Goal: Task Accomplishment & Management: Manage account settings

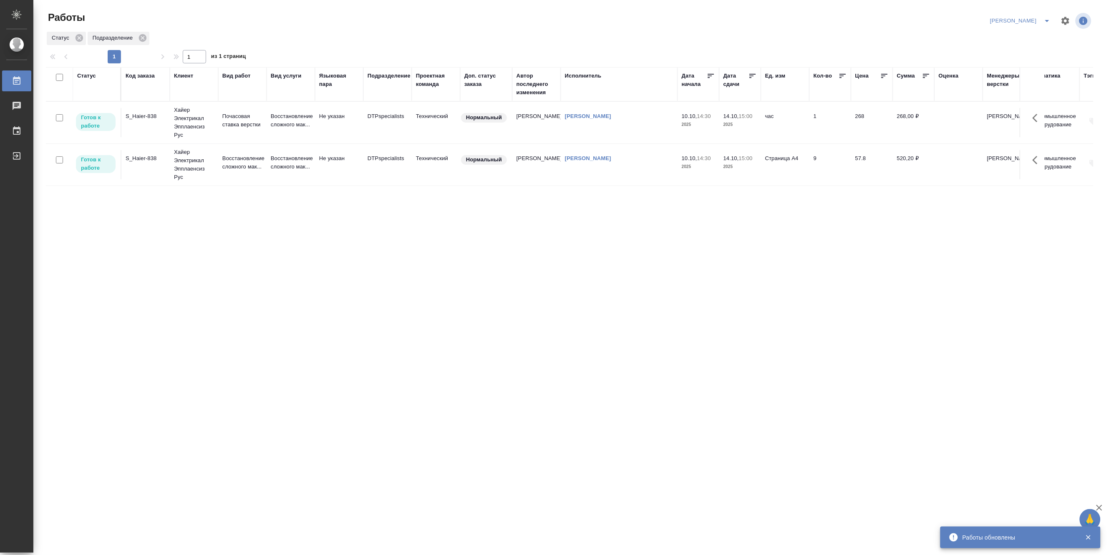
click at [1044, 18] on icon "split button" at bounding box center [1047, 21] width 10 height 10
click at [1025, 35] on li "Матвеева_В работе" at bounding box center [1016, 37] width 80 height 13
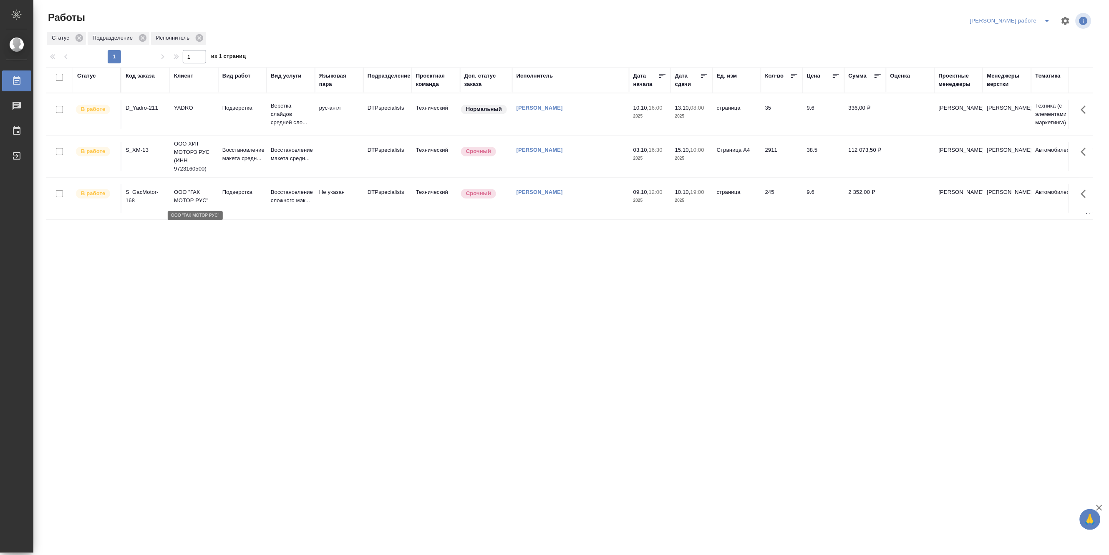
click at [184, 197] on p "ООО "ГАК МОТОР РУС"" at bounding box center [194, 196] width 40 height 17
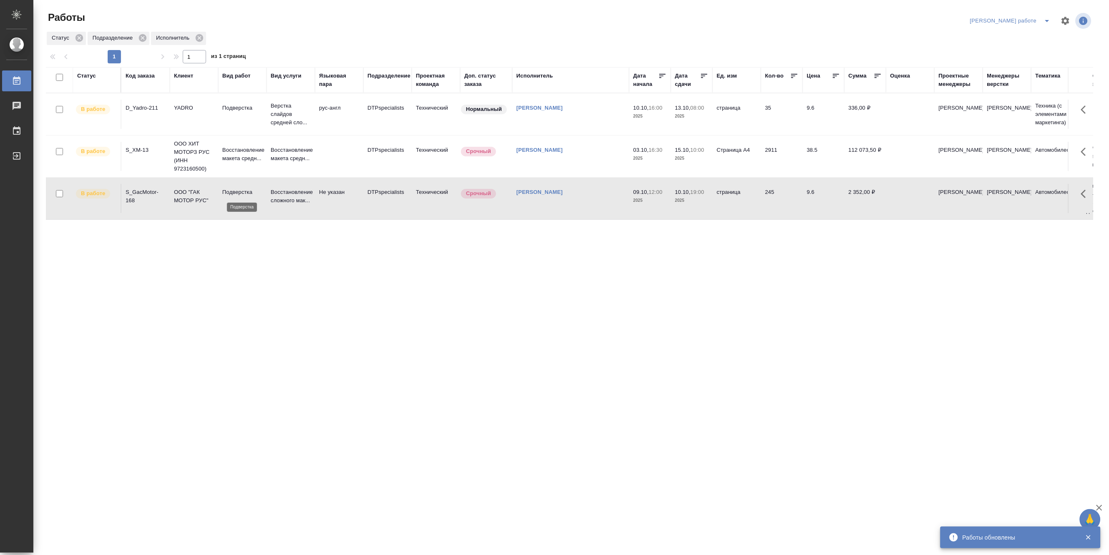
click at [222, 194] on p "Подверстка" at bounding box center [242, 192] width 40 height 8
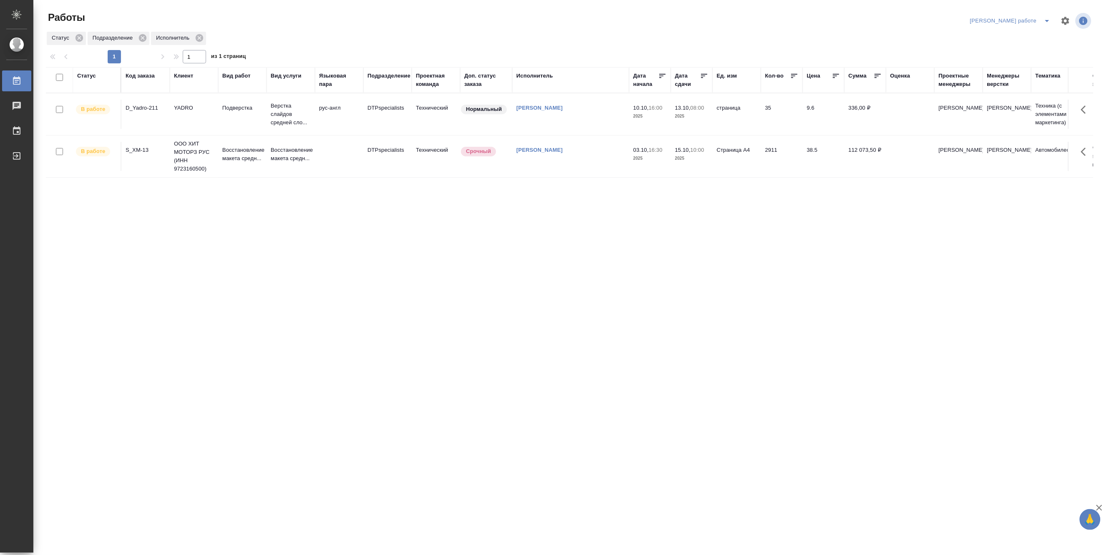
click at [1044, 17] on icon "split button" at bounding box center [1047, 21] width 10 height 10
click at [1028, 48] on li "[PERSON_NAME]" at bounding box center [1017, 50] width 75 height 13
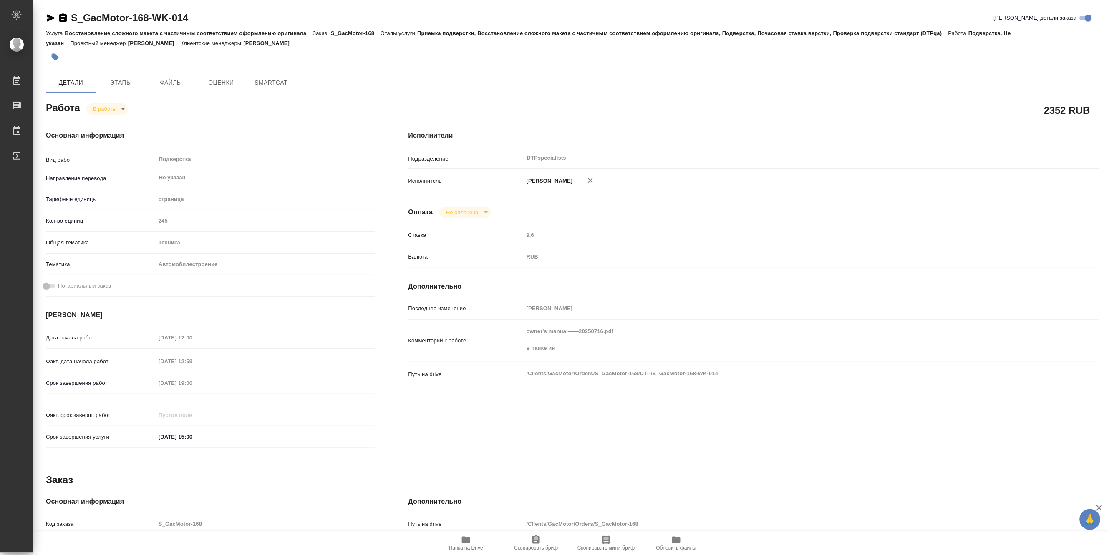
type textarea "x"
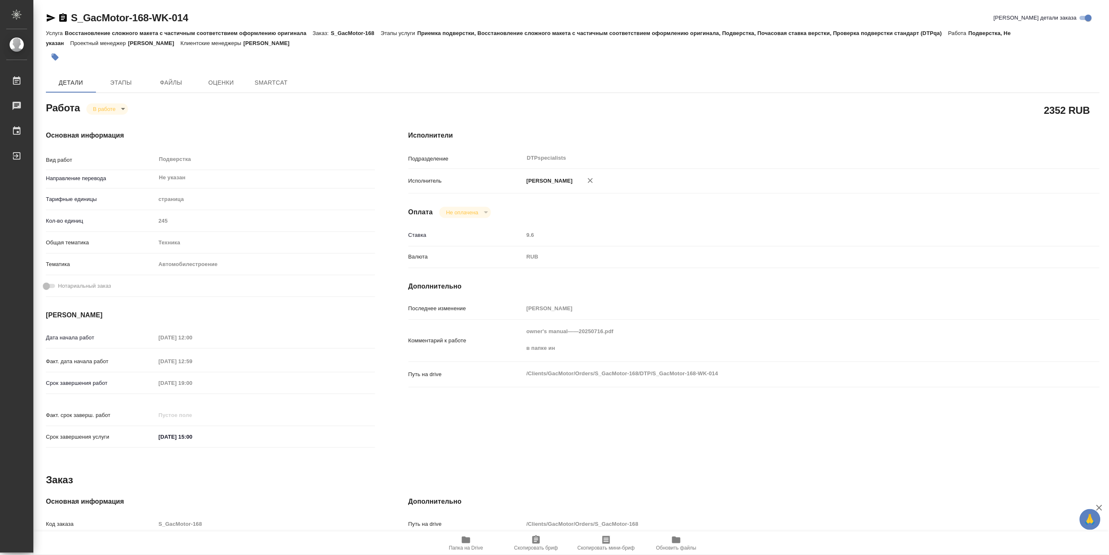
type textarea "x"
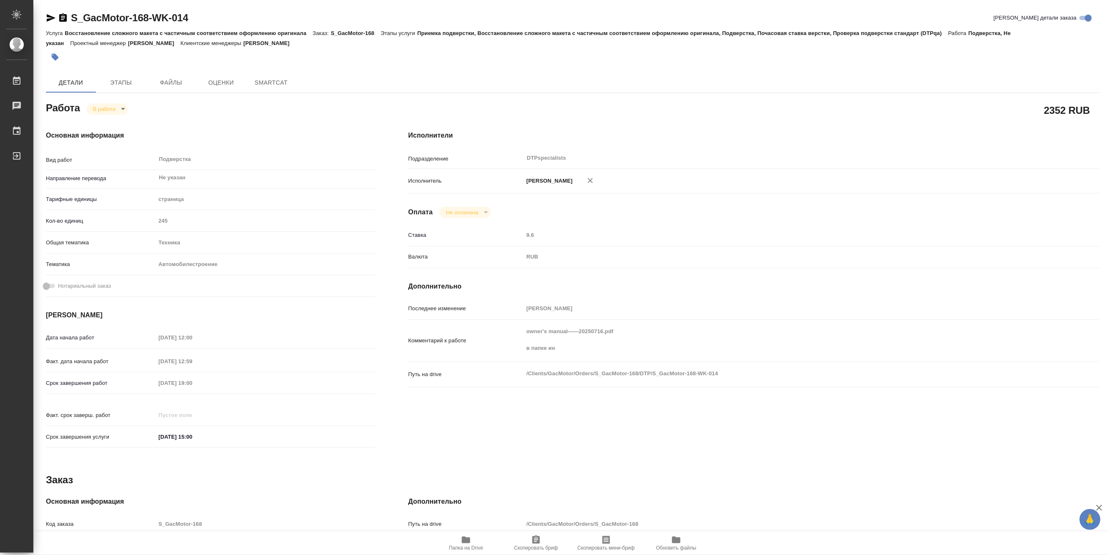
type textarea "x"
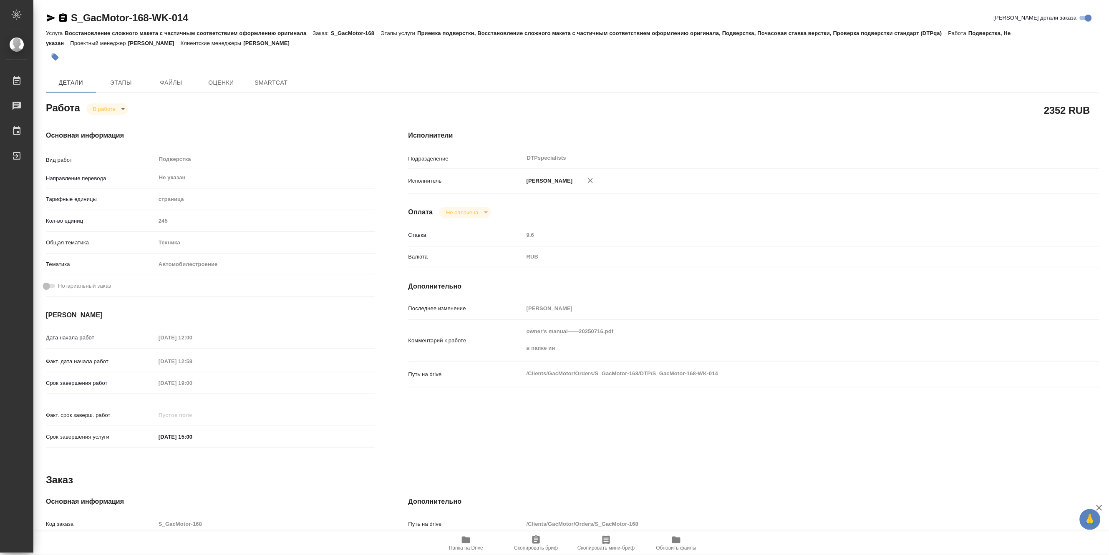
type textarea "x"
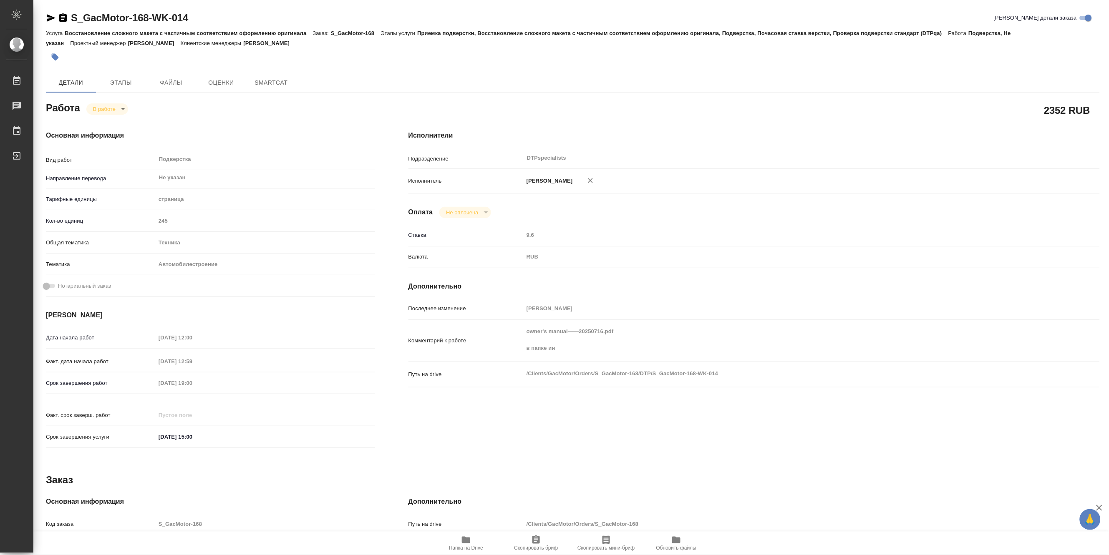
type textarea "x"
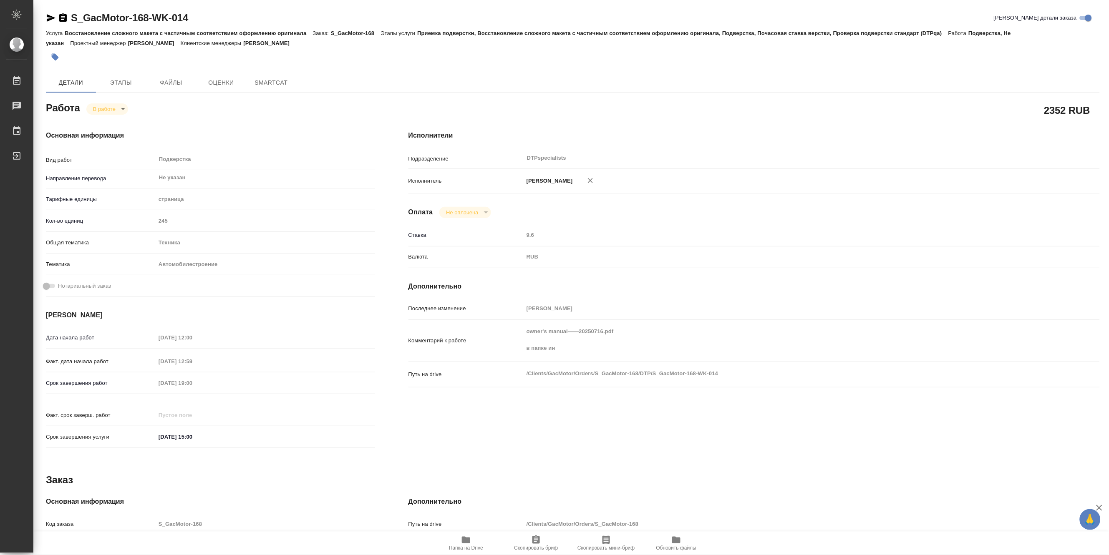
type textarea "x"
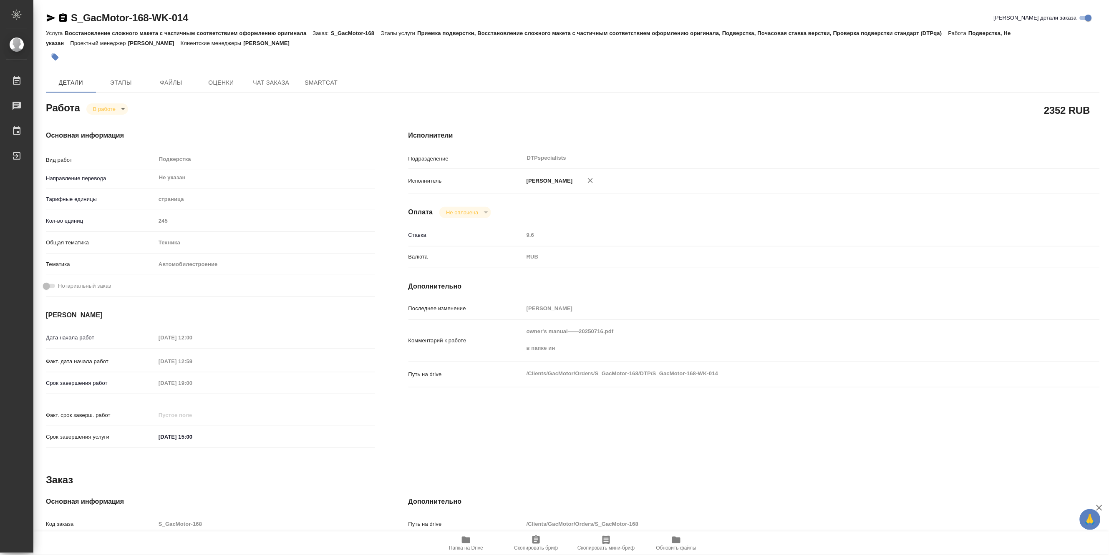
click at [464, 544] on icon "button" at bounding box center [466, 540] width 10 height 10
type textarea "x"
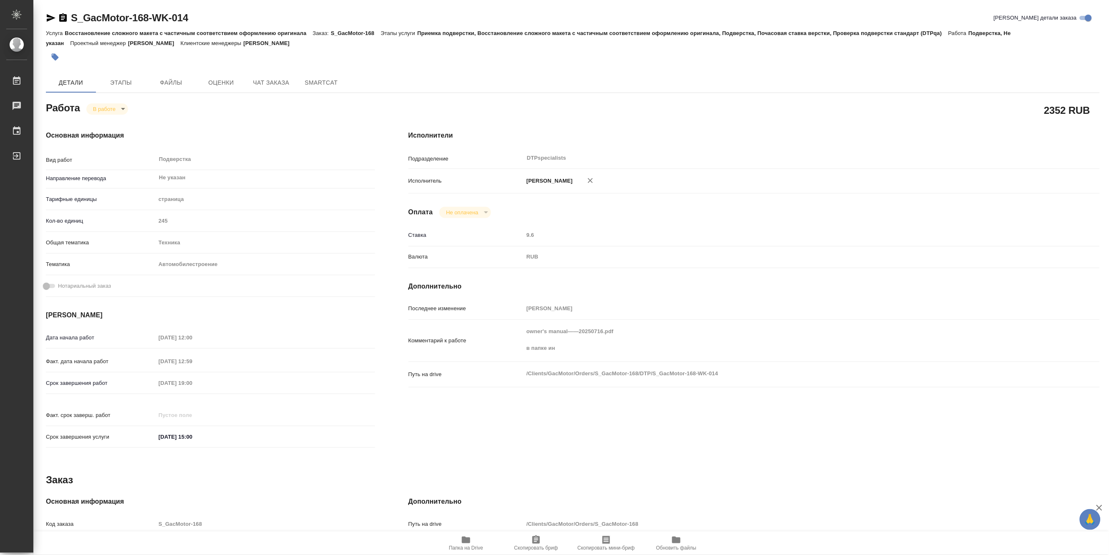
type textarea "x"
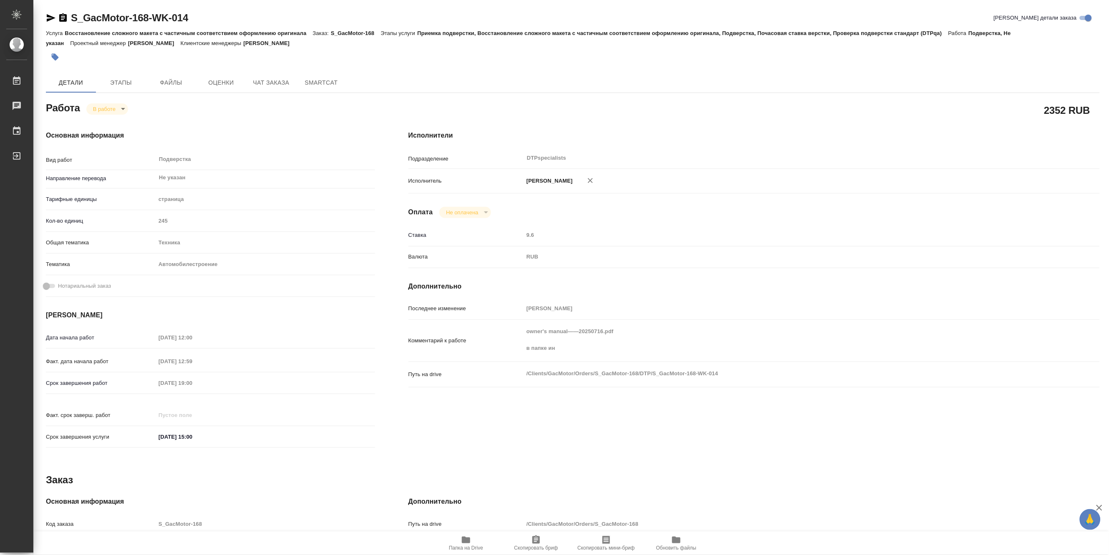
type textarea "x"
click at [277, 83] on span "Чат заказа" at bounding box center [271, 83] width 40 height 10
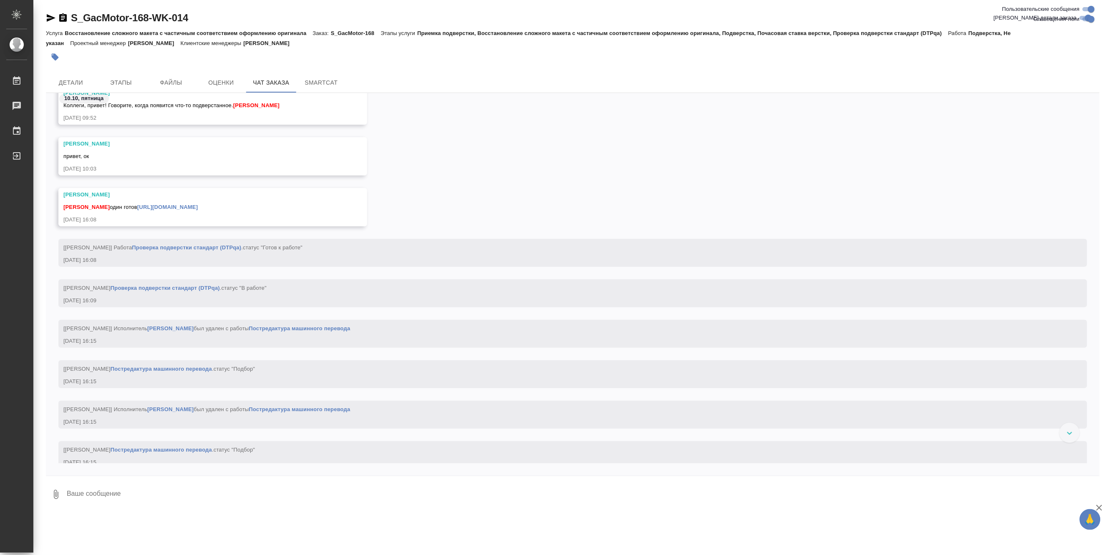
scroll to position [30809, 0]
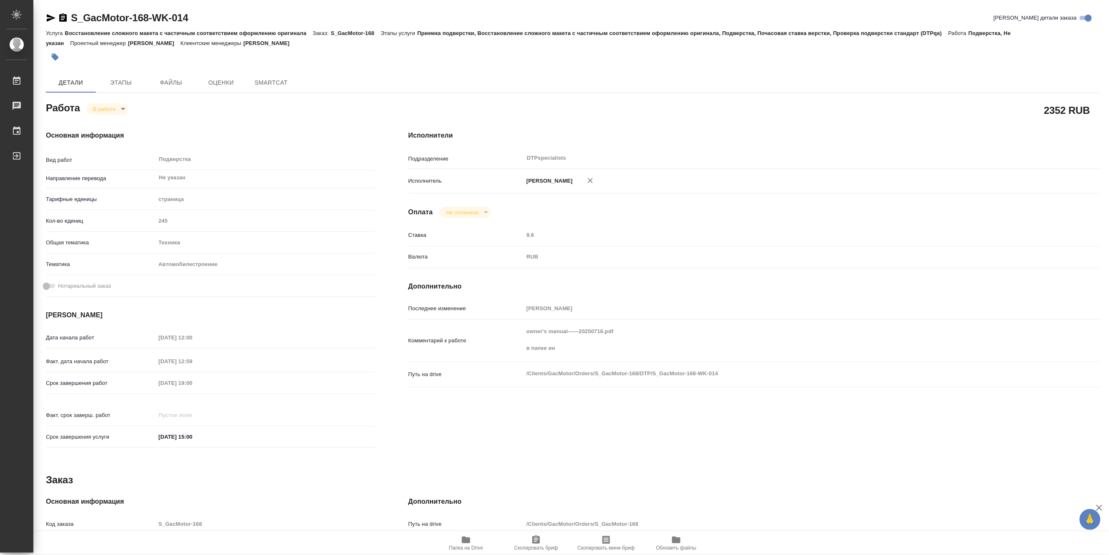
type textarea "x"
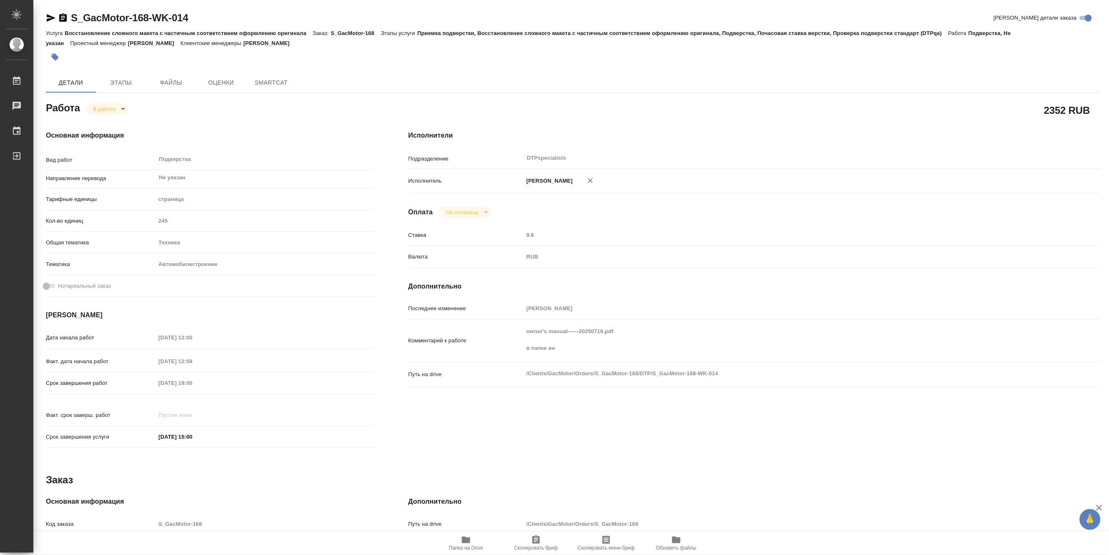
type textarea "x"
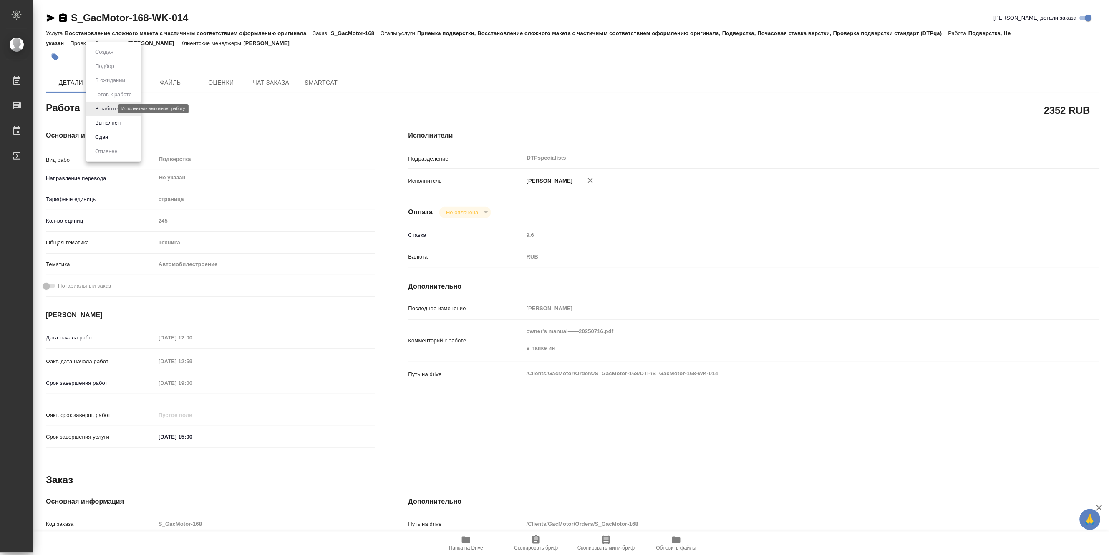
click at [94, 107] on body "🙏 .cls-1 fill:#fff; AWATERA Matveeva Maria Работы Чаты График Выйти S_GacMotor-…" at bounding box center [554, 277] width 1109 height 555
type textarea "x"
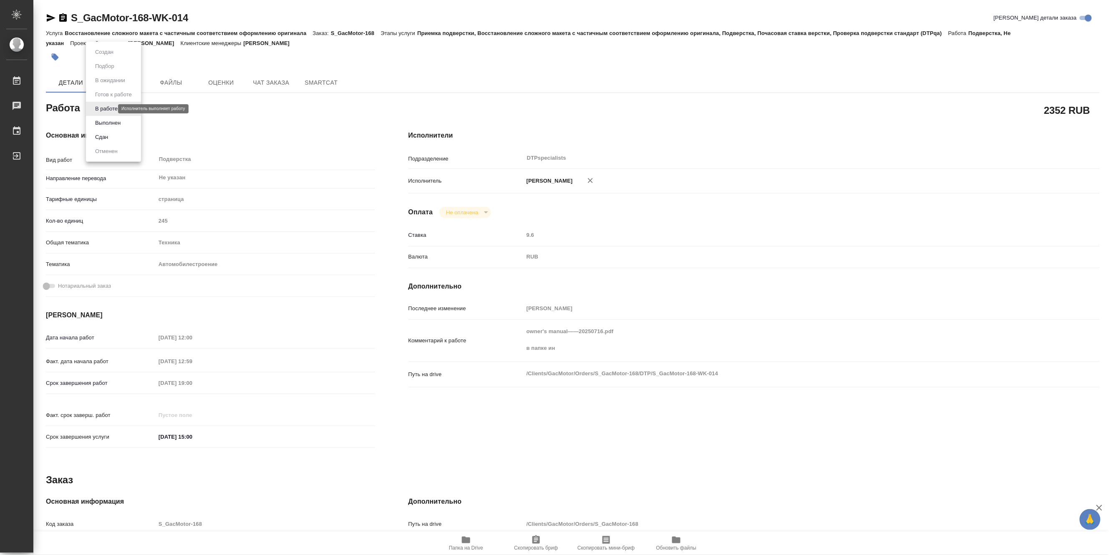
type textarea "x"
click at [96, 119] on button "Выполнен" at bounding box center [108, 122] width 30 height 9
type textarea "x"
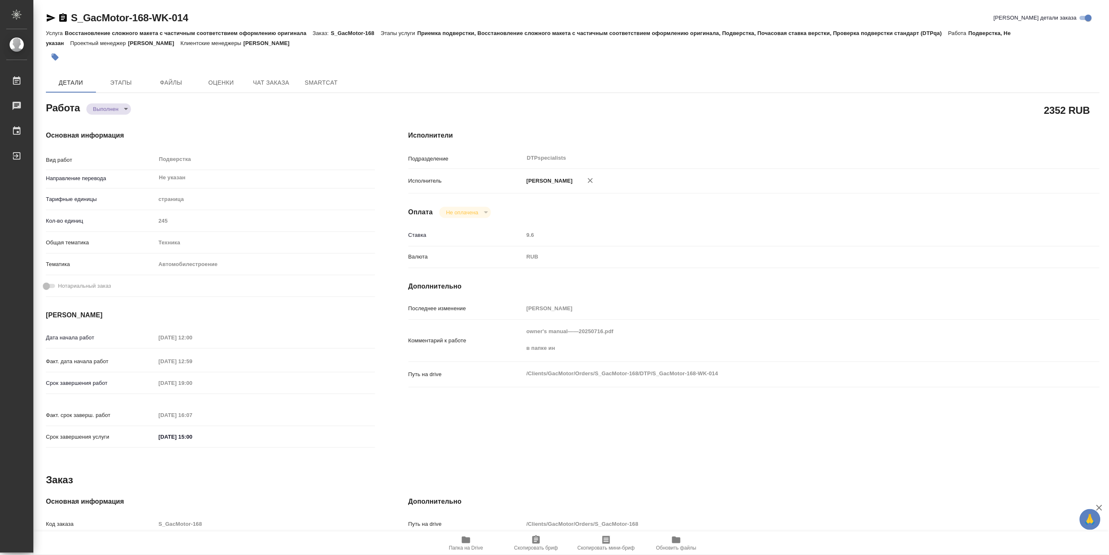
type textarea "x"
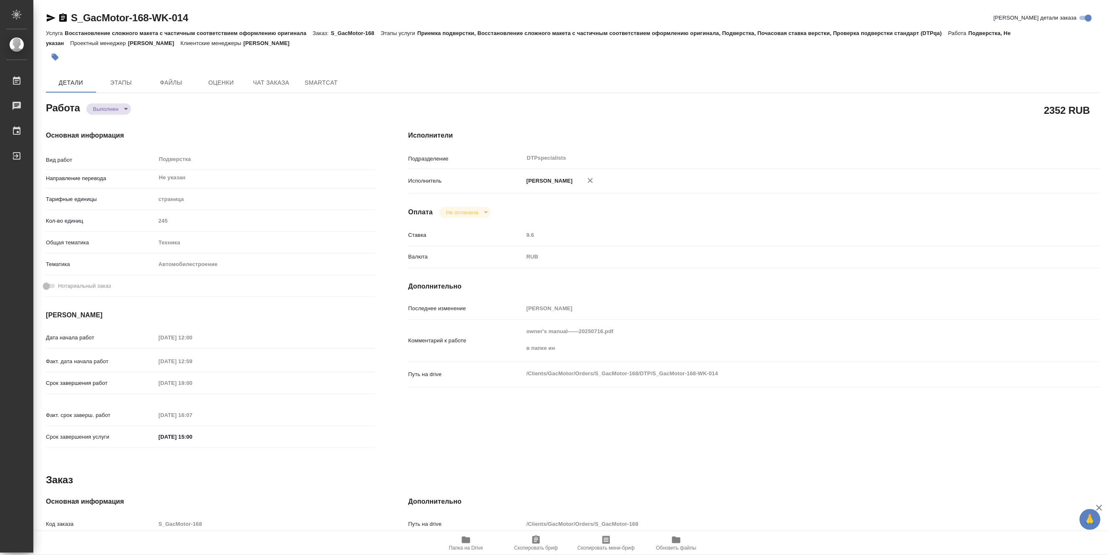
type textarea "x"
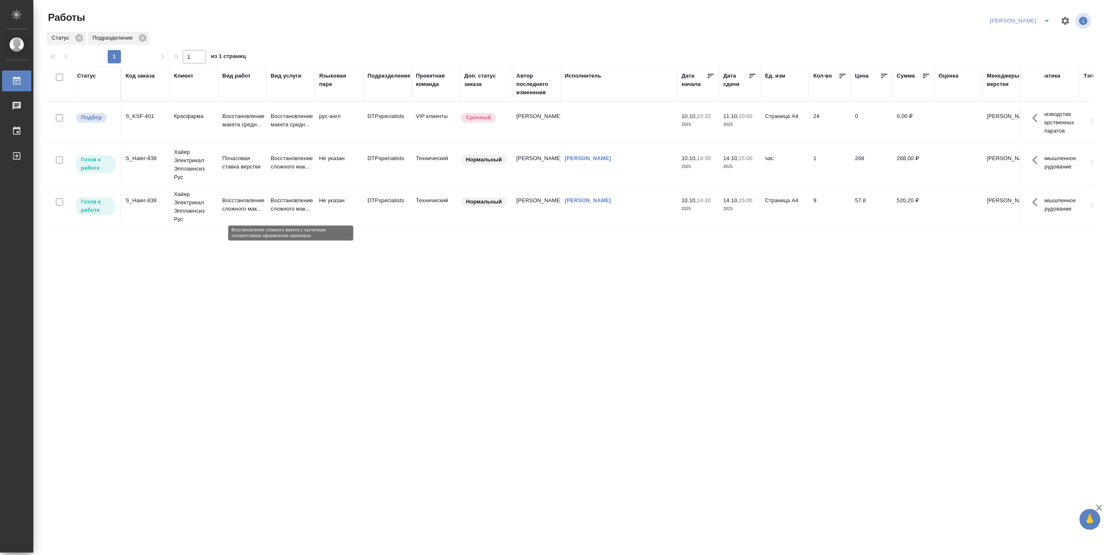
click at [288, 200] on p "Восстановление сложного мак..." at bounding box center [291, 204] width 40 height 17
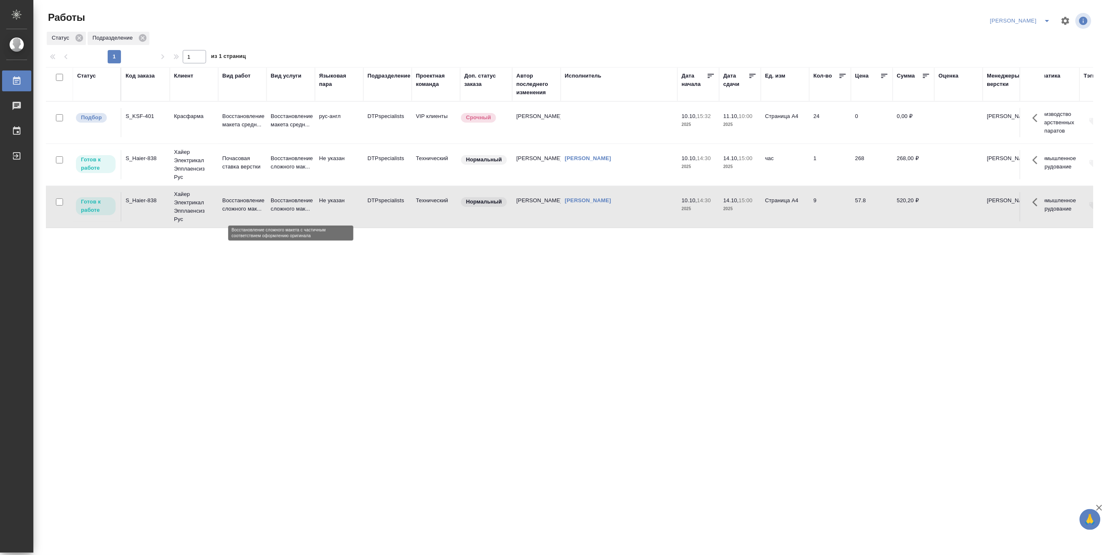
click at [288, 200] on p "Восстановление сложного мак..." at bounding box center [291, 204] width 40 height 17
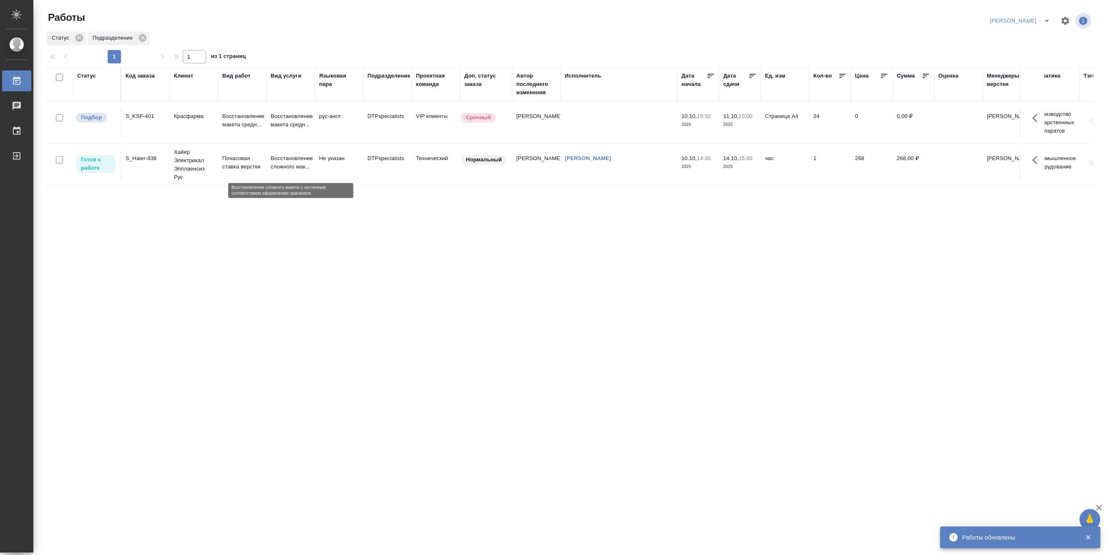
click at [277, 159] on p "Восстановление сложного мак..." at bounding box center [291, 162] width 40 height 17
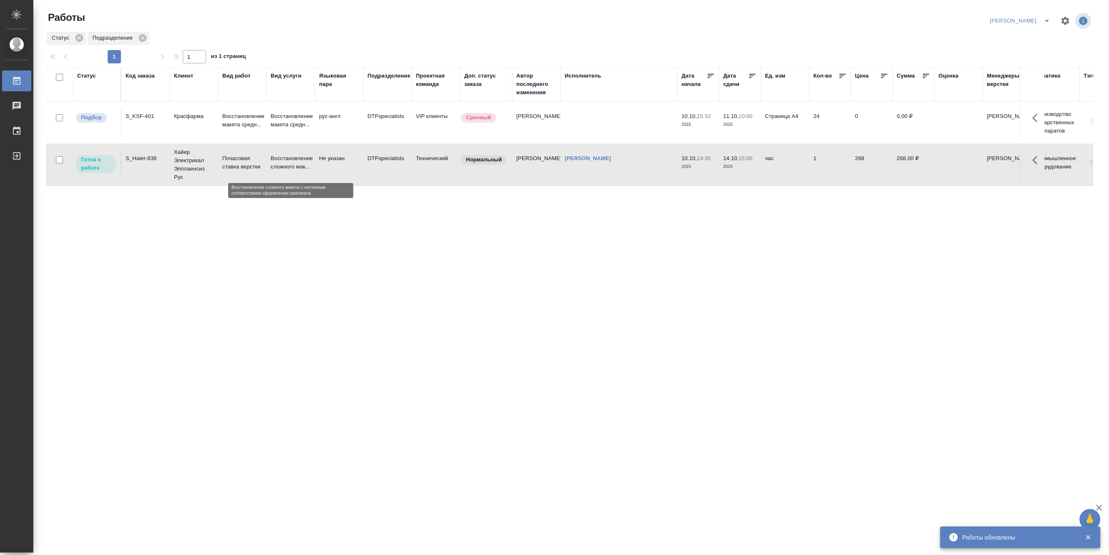
click at [277, 159] on p "Восстановление сложного мак..." at bounding box center [291, 162] width 40 height 17
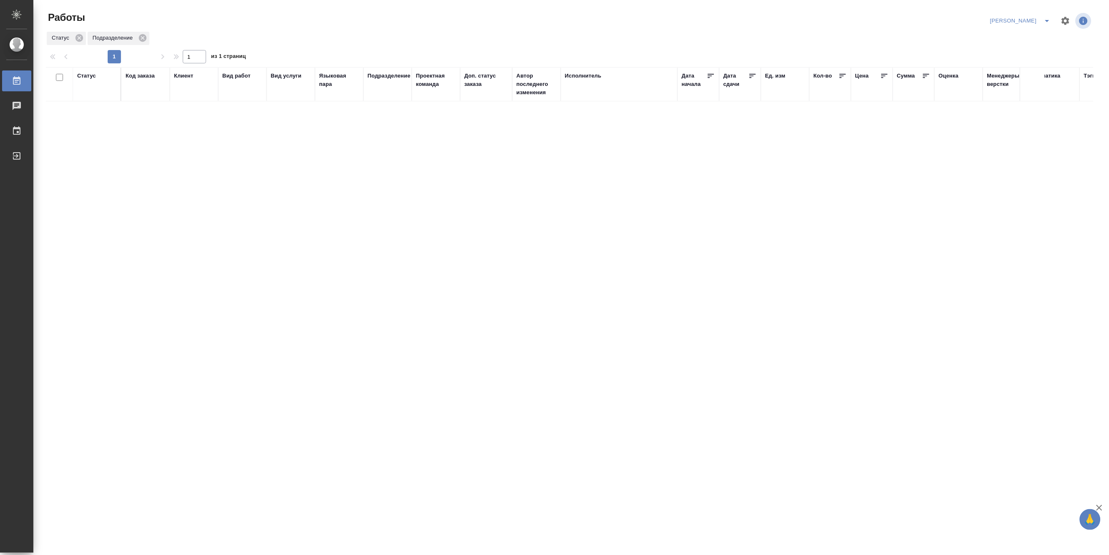
click at [141, 75] on div "Код заказа" at bounding box center [140, 76] width 29 height 8
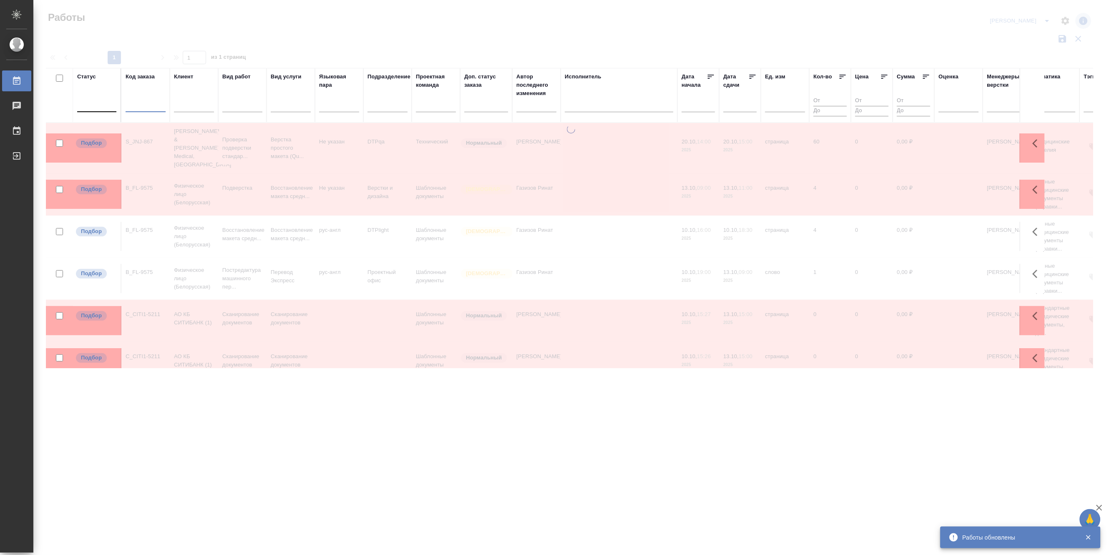
click at [143, 102] on input "text" at bounding box center [146, 107] width 40 height 10
paste input "S_KSF-401"
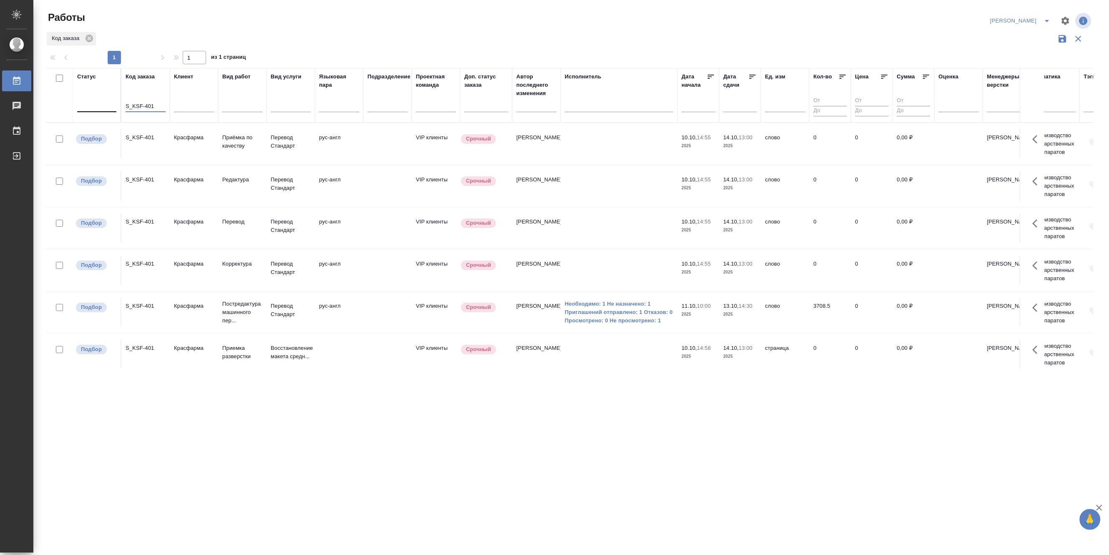
type input "S_KSF-401"
click at [265, 229] on td "Перевод" at bounding box center [242, 228] width 48 height 29
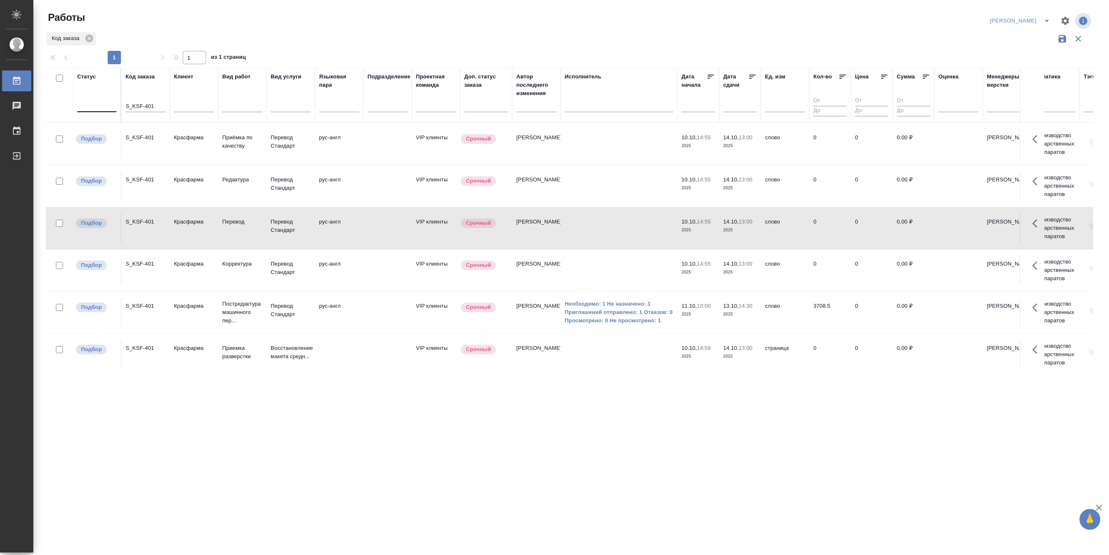
click at [265, 229] on td "Перевод" at bounding box center [242, 228] width 48 height 29
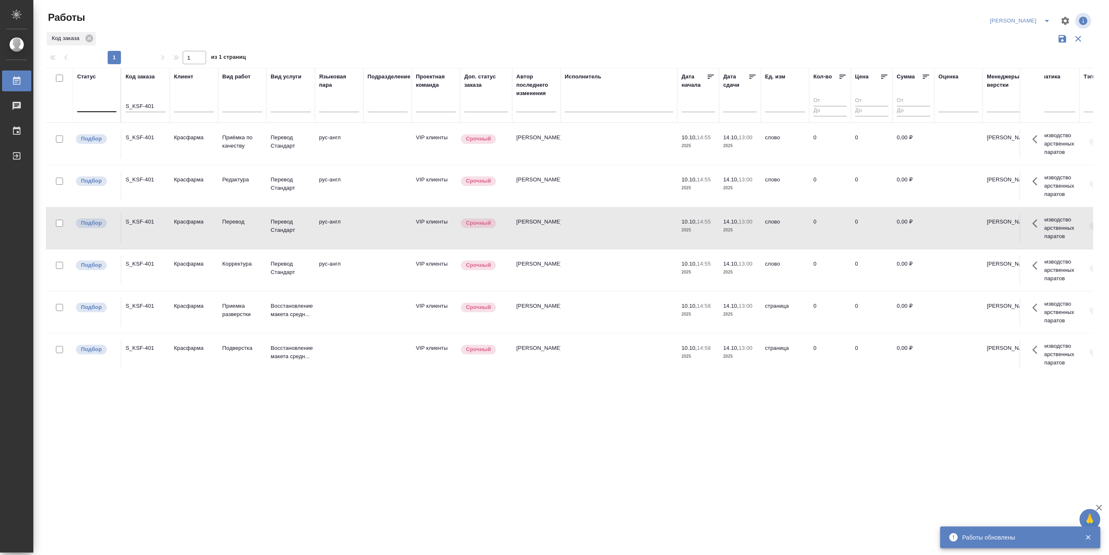
click at [1046, 13] on div "Матвеева_назначено" at bounding box center [1040, 21] width 105 height 20
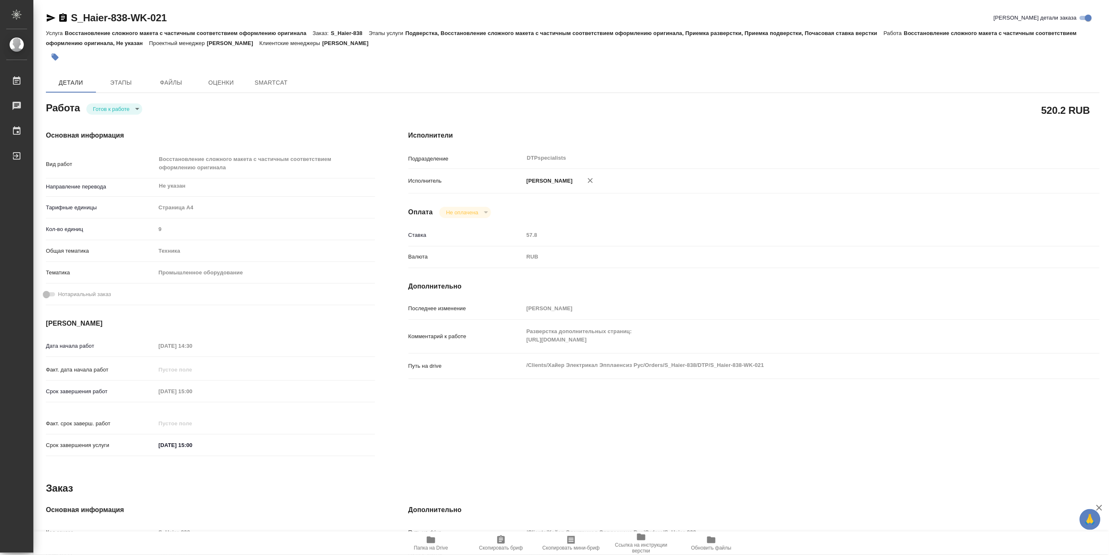
type textarea "x"
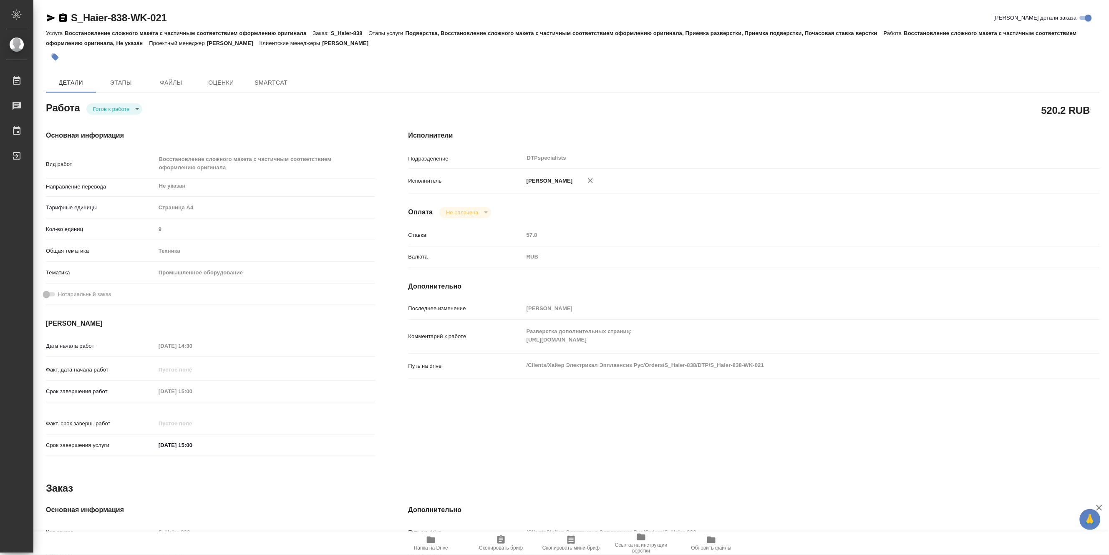
type textarea "x"
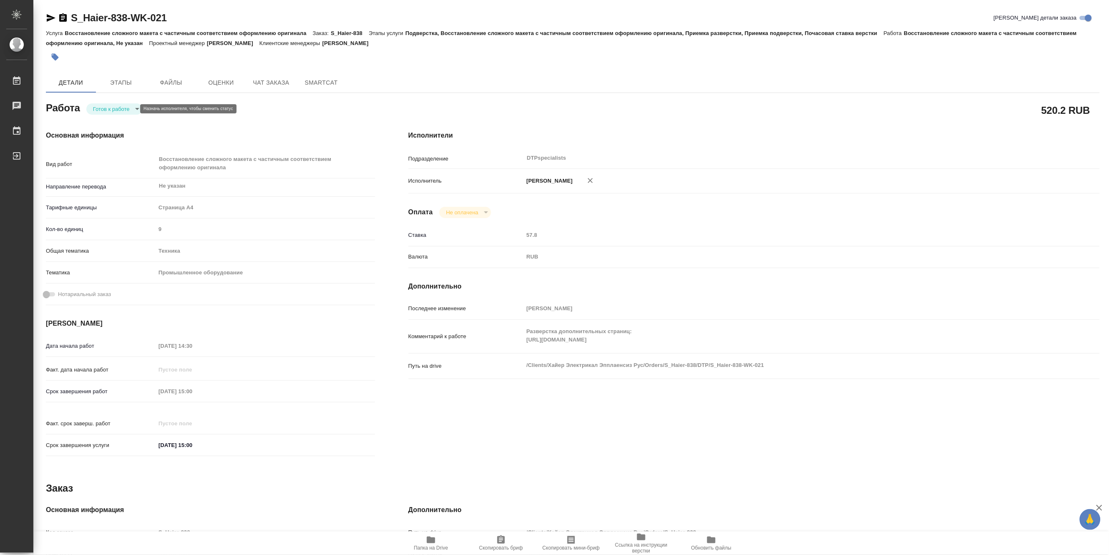
click at [99, 106] on body "🙏 .cls-1 fill:#fff; AWATERA Matveeva Maria Работы Чаты График Выйти S_Haier-838…" at bounding box center [554, 277] width 1109 height 555
type textarea "x"
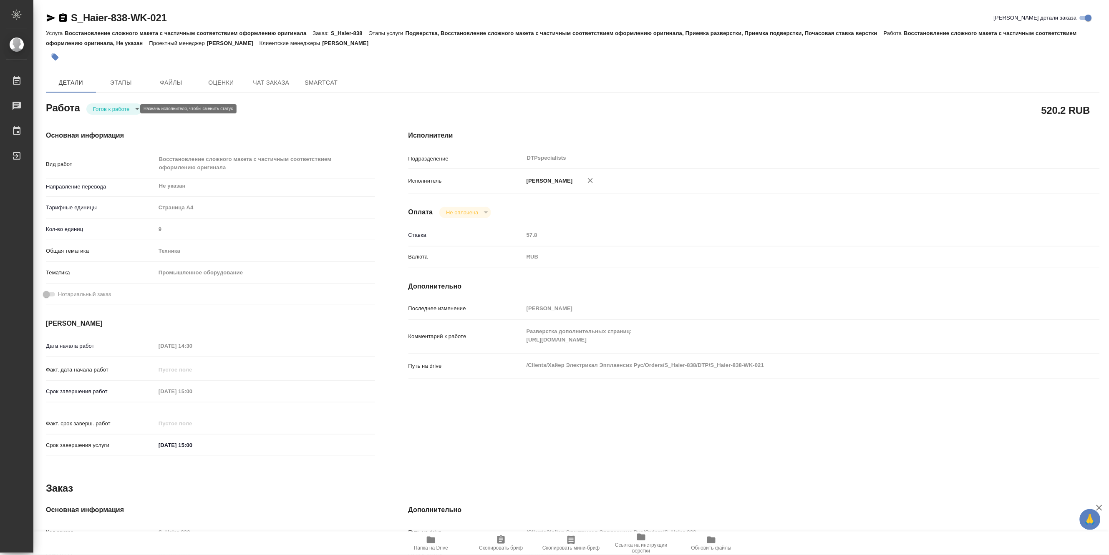
type textarea "x"
click at [96, 107] on button "В работе" at bounding box center [107, 108] width 28 height 9
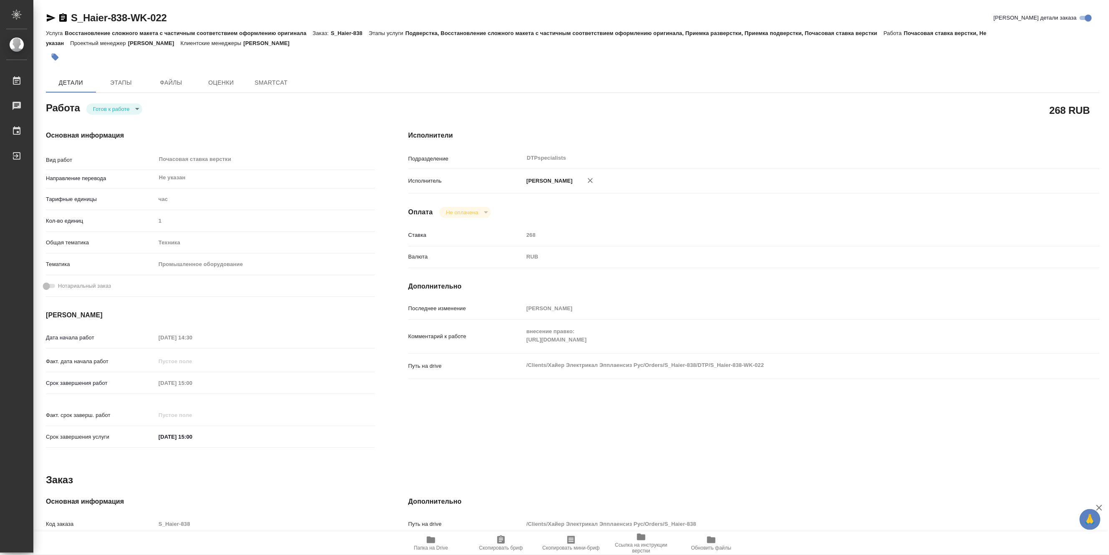
type textarea "x"
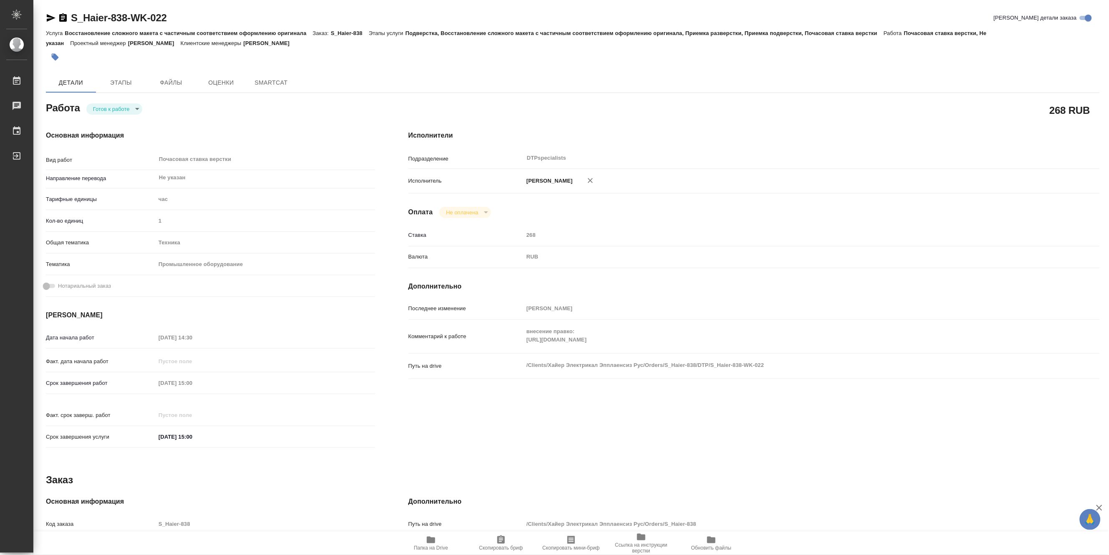
type textarea "x"
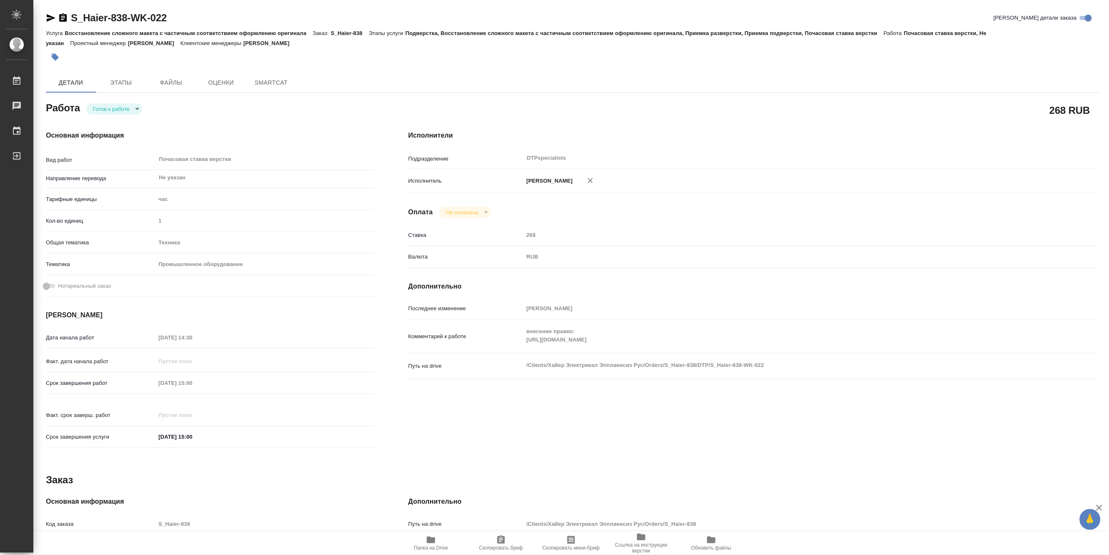
click at [97, 110] on body "🙏 .cls-1 fill:#fff; AWATERA [PERSON_NAME] Чаты График Выйти S_Haier-838-WK-022 …" at bounding box center [554, 277] width 1109 height 555
click at [95, 110] on button "В работе" at bounding box center [107, 108] width 28 height 9
type textarea "x"
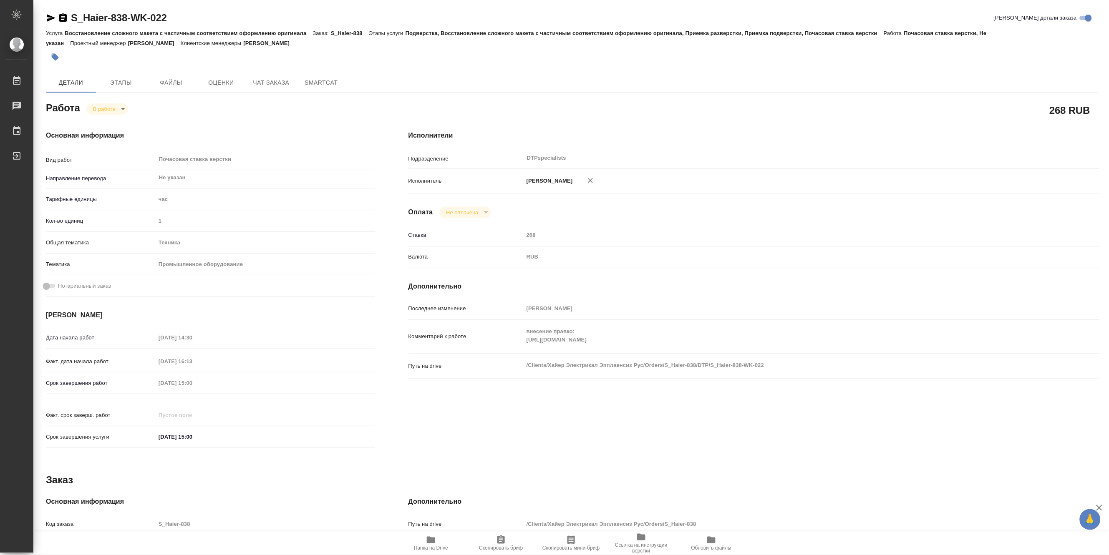
type textarea "x"
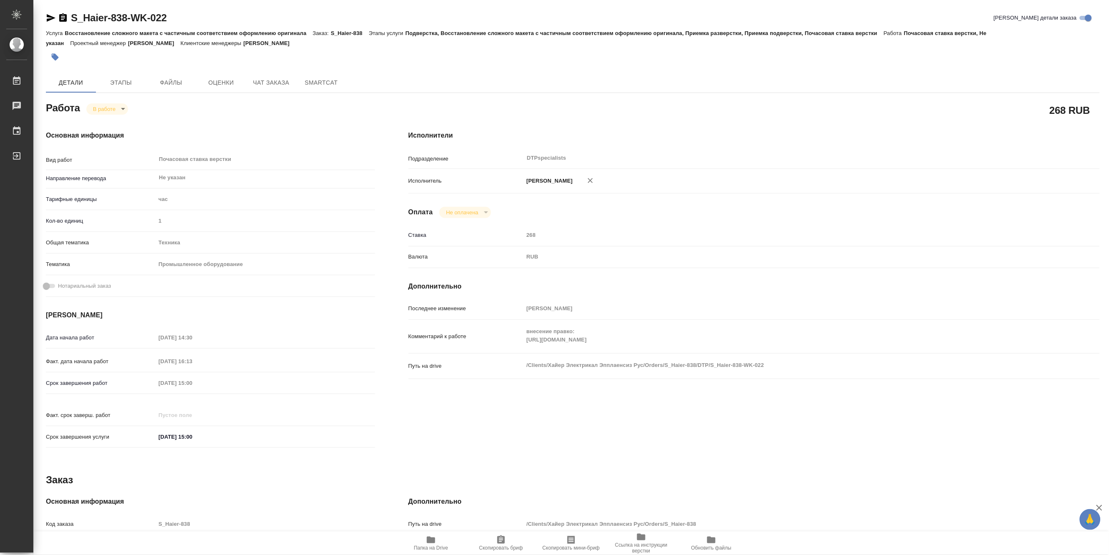
type textarea "x"
click at [315, 128] on div "Основная информация Вид работ Почасовая ставка верстки x ​ Направление перевода…" at bounding box center [210, 292] width 362 height 356
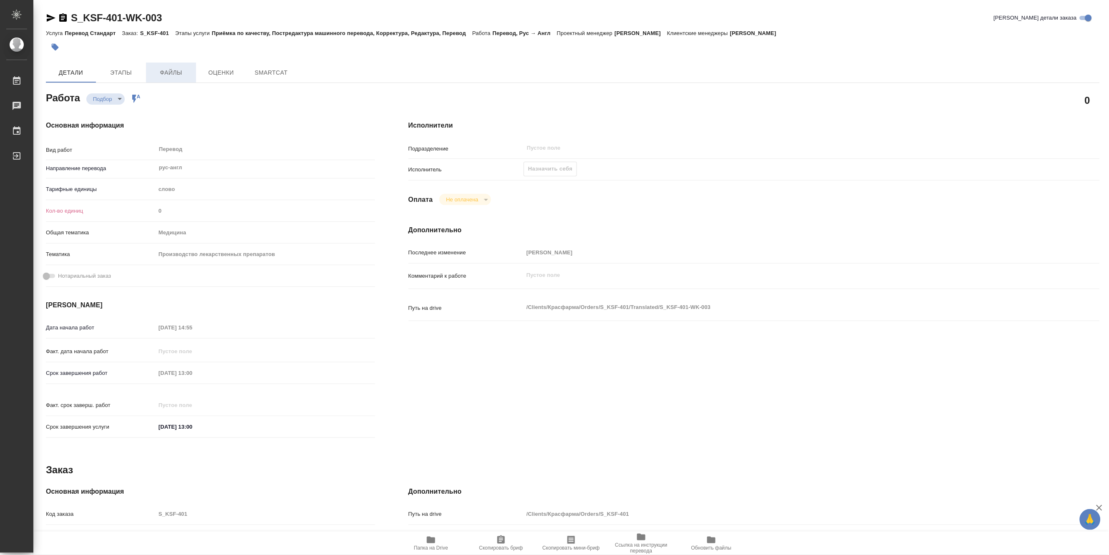
type textarea "x"
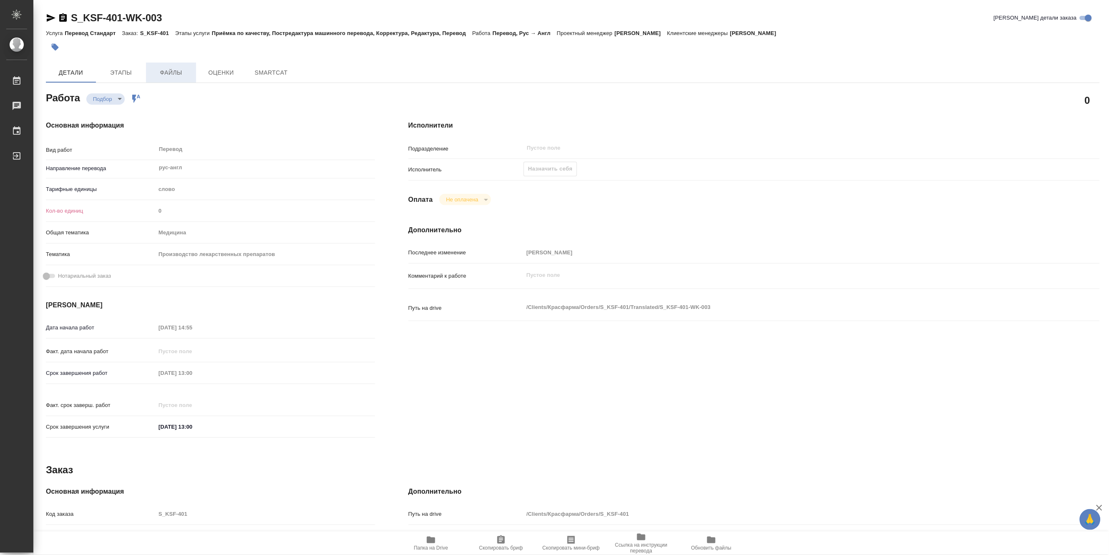
type textarea "x"
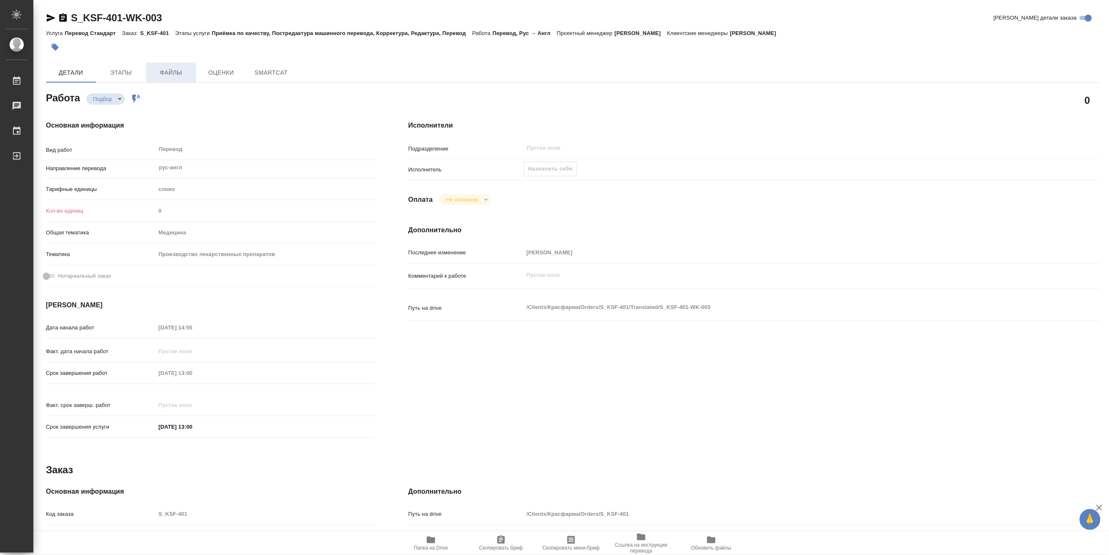
type textarea "x"
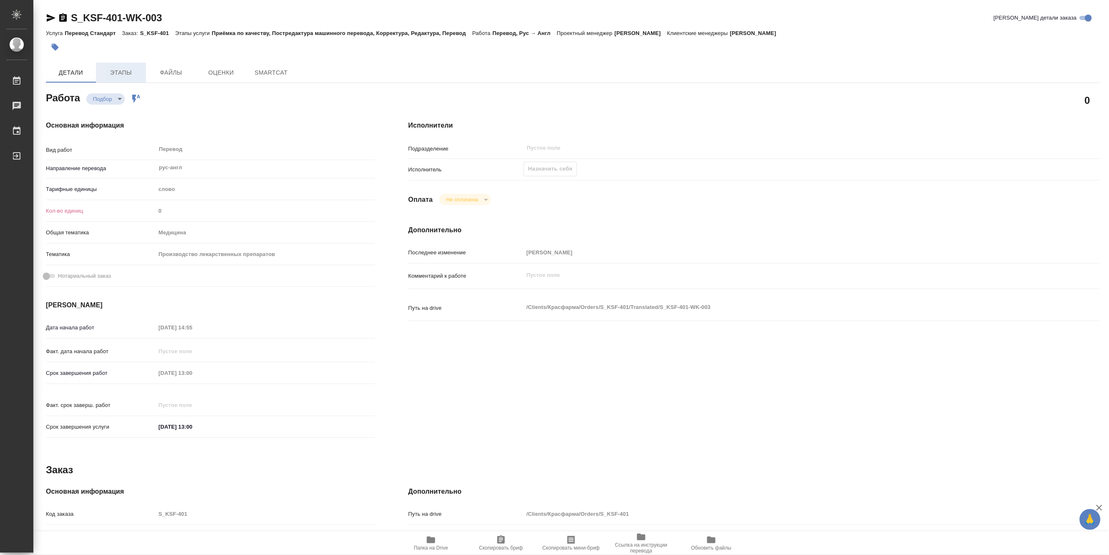
click at [125, 73] on span "Этапы" at bounding box center [121, 73] width 40 height 10
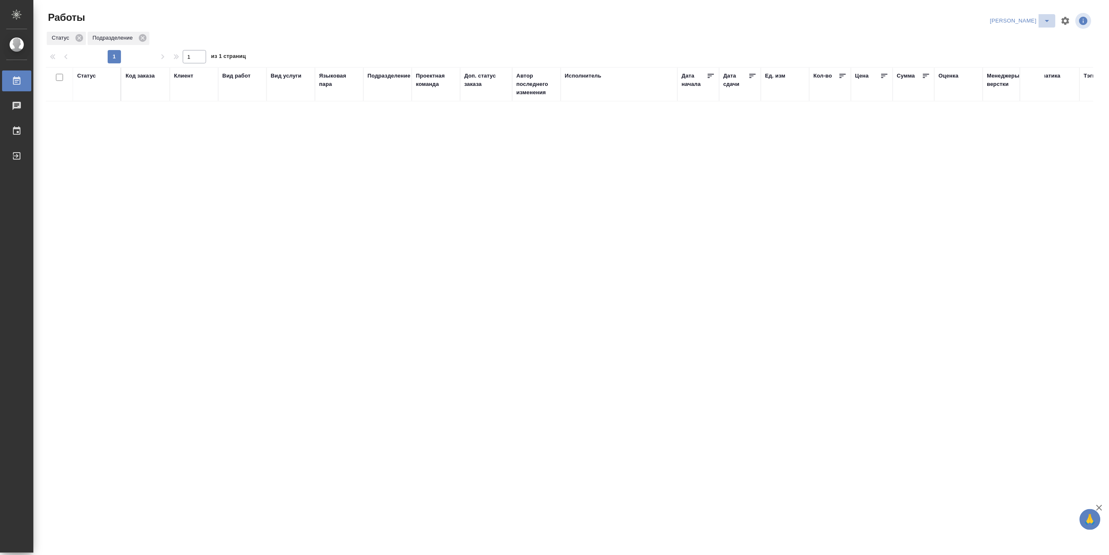
click at [1047, 15] on button "split button" at bounding box center [1047, 20] width 17 height 13
click at [1019, 72] on li "Верстка и Дизайн" at bounding box center [1016, 77] width 80 height 13
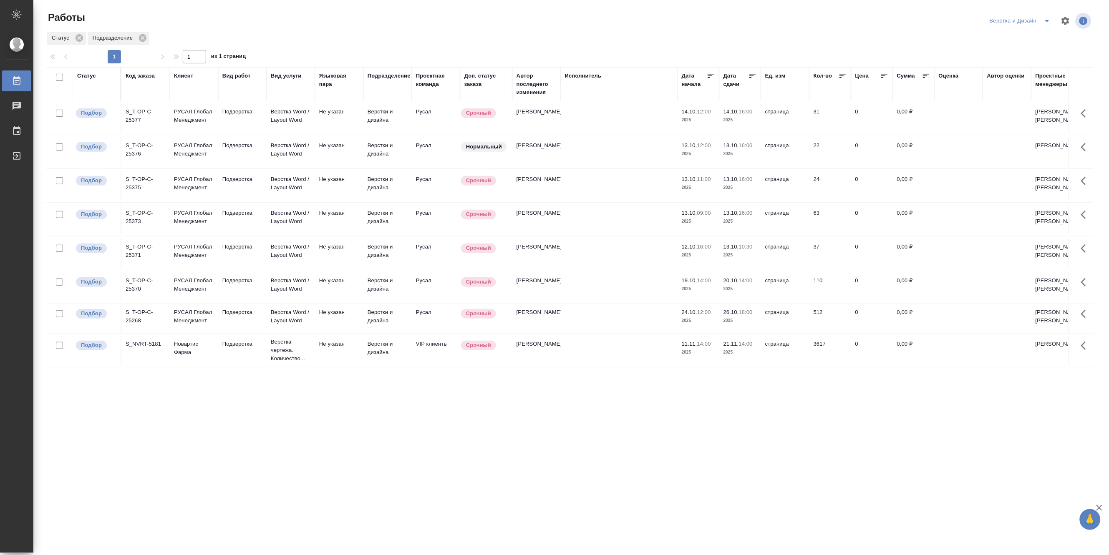
scroll to position [197, 0]
click at [1042, 13] on div "Верстка и Дизайн" at bounding box center [1040, 21] width 106 height 20
click at [1047, 18] on icon "split button" at bounding box center [1047, 21] width 10 height 10
click at [1012, 36] on li "Матвеева_В работе" at bounding box center [1025, 37] width 80 height 13
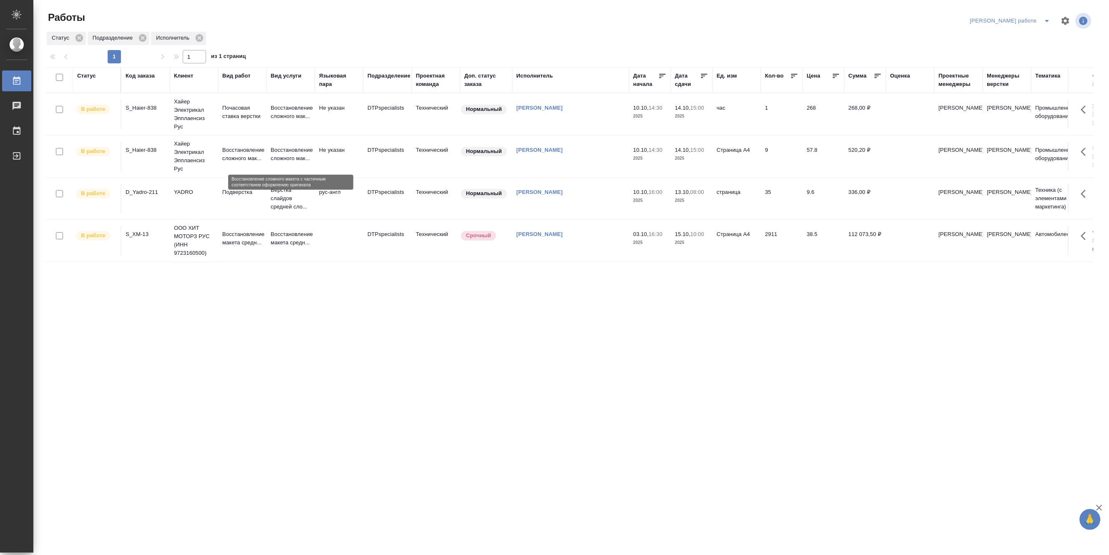
click at [285, 149] on p "Восстановление сложного мак..." at bounding box center [291, 154] width 40 height 17
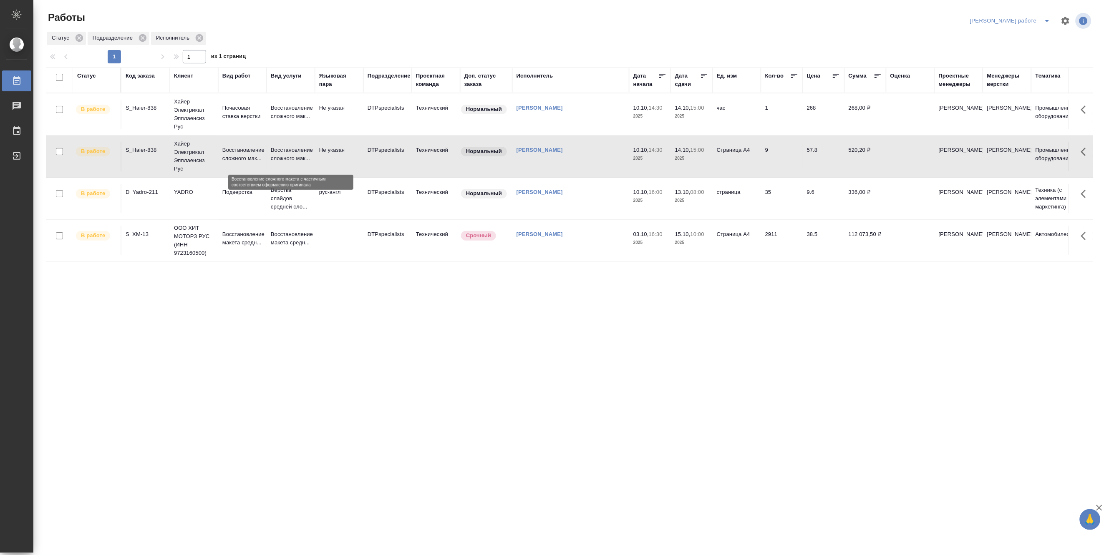
click at [285, 149] on p "Восстановление сложного мак..." at bounding box center [291, 154] width 40 height 17
click at [251, 163] on p "Восстановление сложного мак..." at bounding box center [242, 154] width 40 height 17
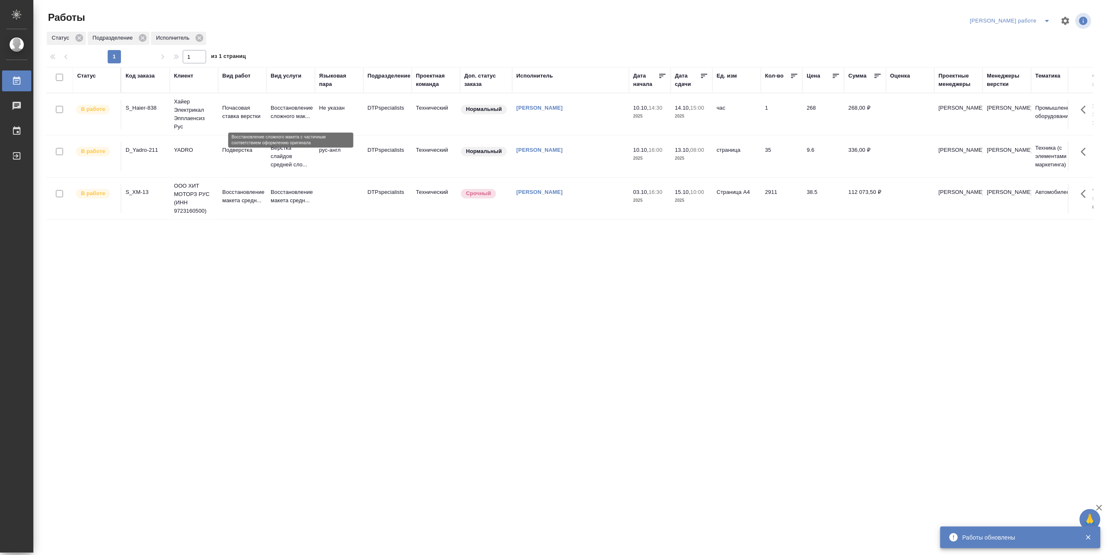
click at [279, 110] on p "Восстановление сложного мак..." at bounding box center [291, 112] width 40 height 17
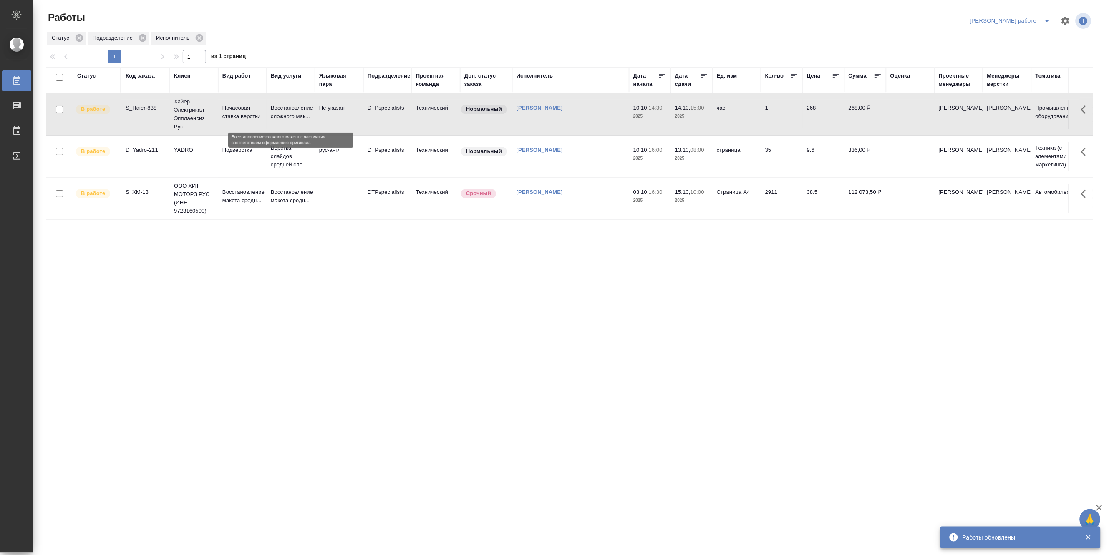
click at [279, 110] on p "Восстановление сложного мак..." at bounding box center [291, 112] width 40 height 17
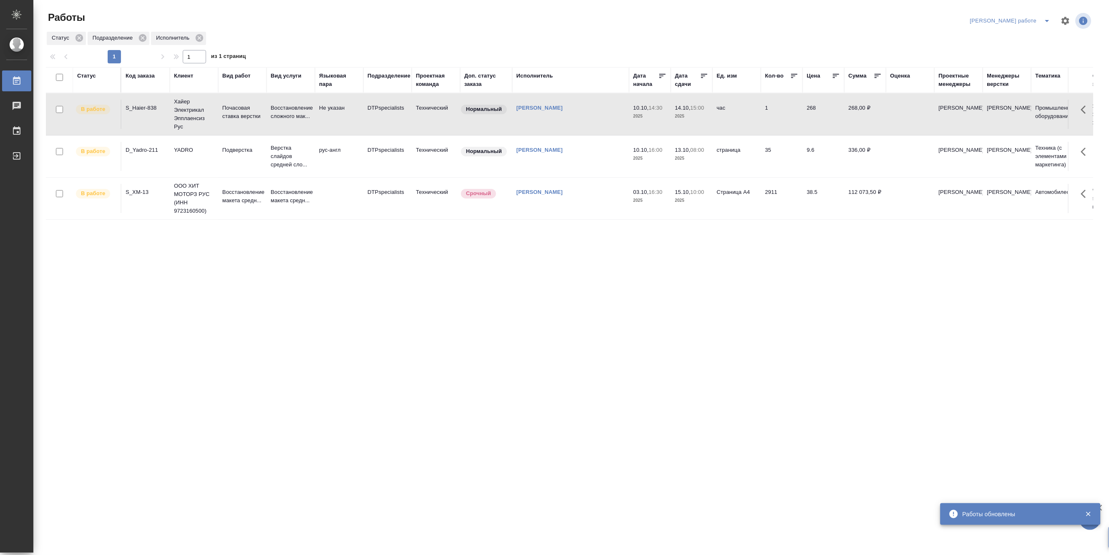
click at [1047, 18] on icon "split button" at bounding box center [1047, 21] width 10 height 10
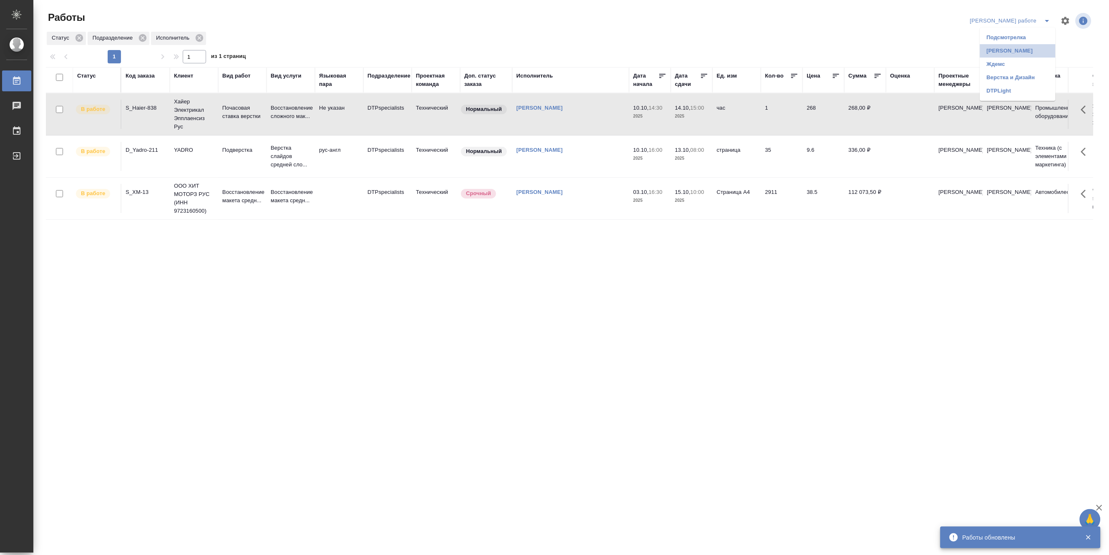
click at [1019, 49] on li "Матвеева_назначено" at bounding box center [1017, 50] width 75 height 13
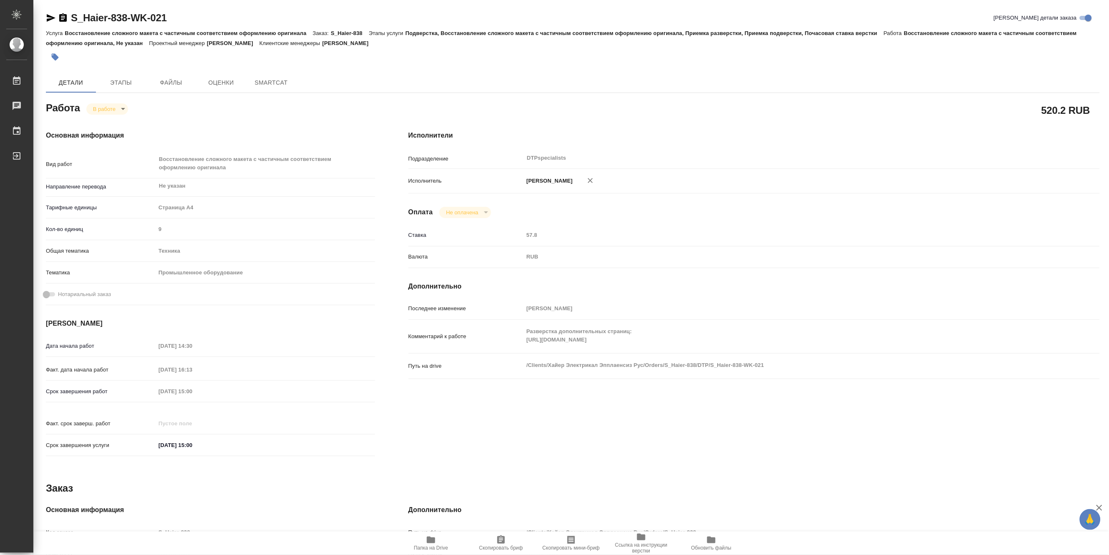
type textarea "x"
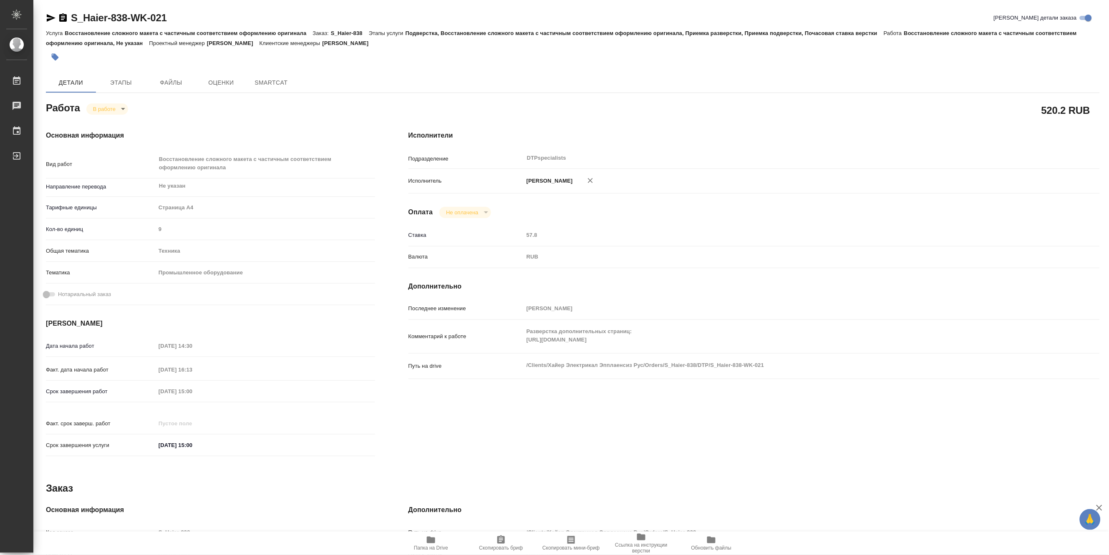
type textarea "x"
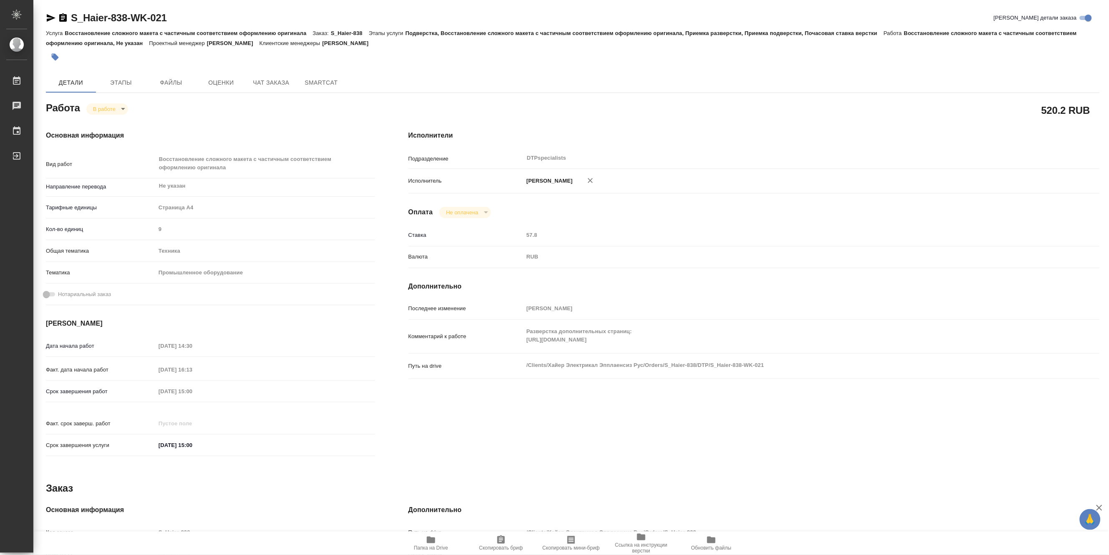
type textarea "x"
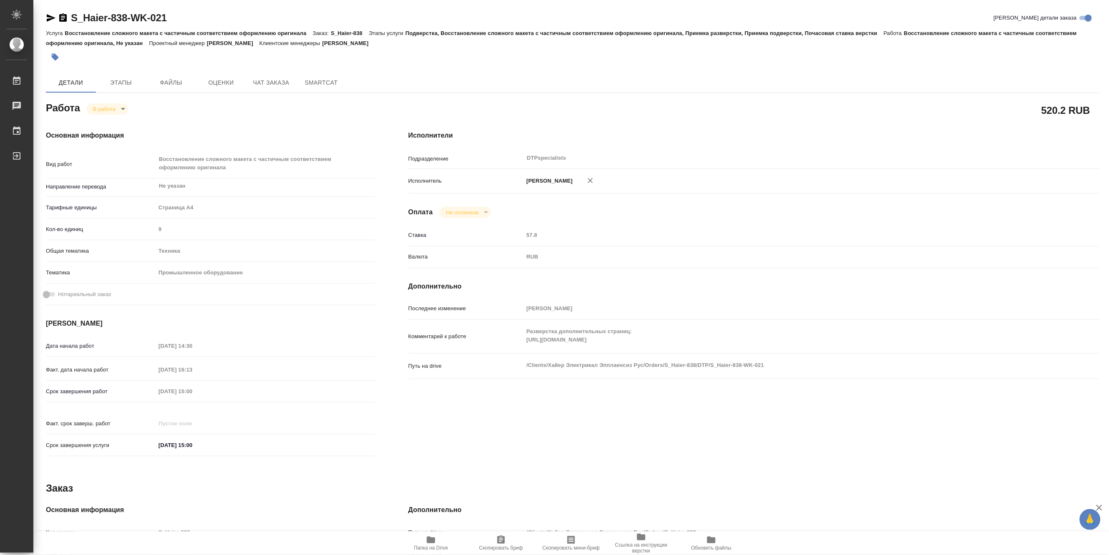
click at [427, 546] on span "Папка на Drive" at bounding box center [431, 548] width 34 height 6
type textarea "x"
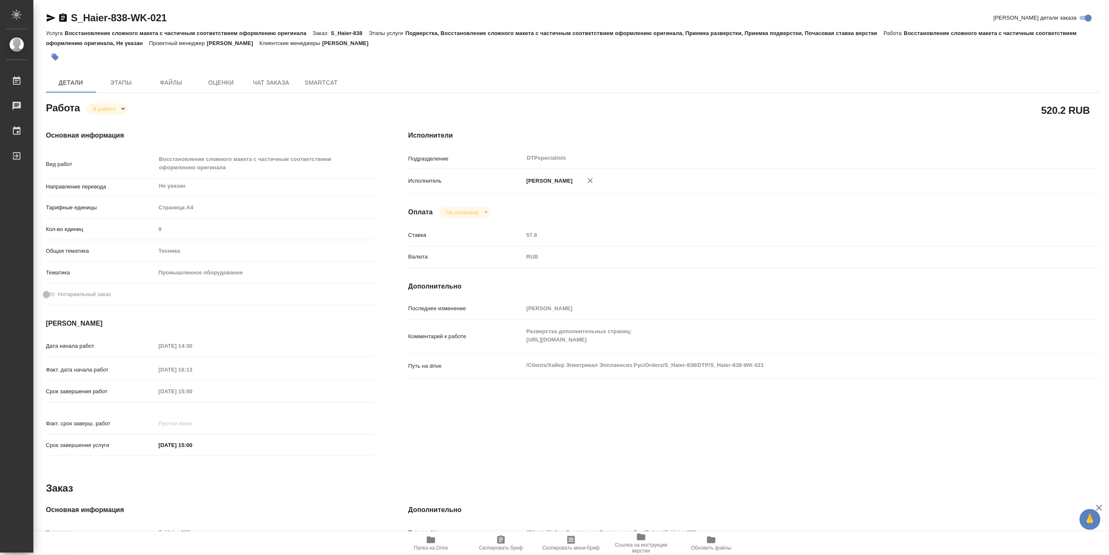
type textarea "x"
click at [498, 350] on div "Комментарий к работе Разверстка дополнительных страниц: https://drive.awatera.c…" at bounding box center [753, 336] width 691 height 27
type textarea "x"
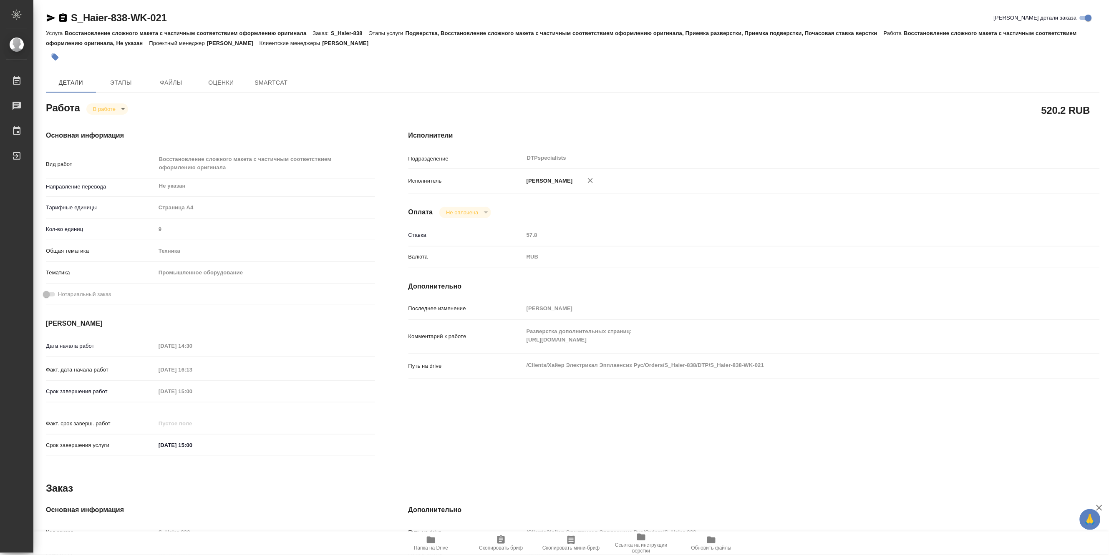
type textarea "x"
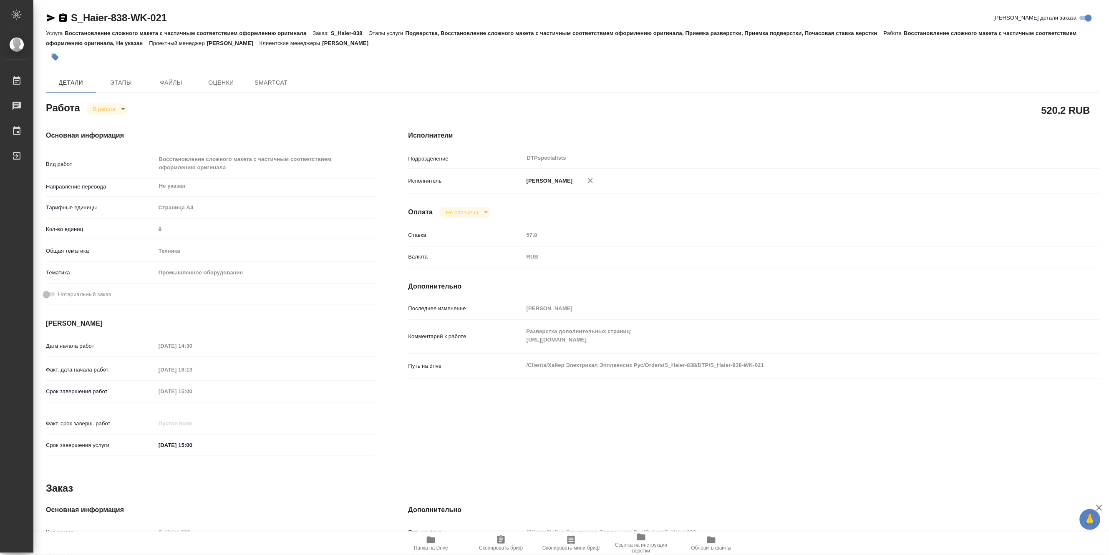
type textarea "x"
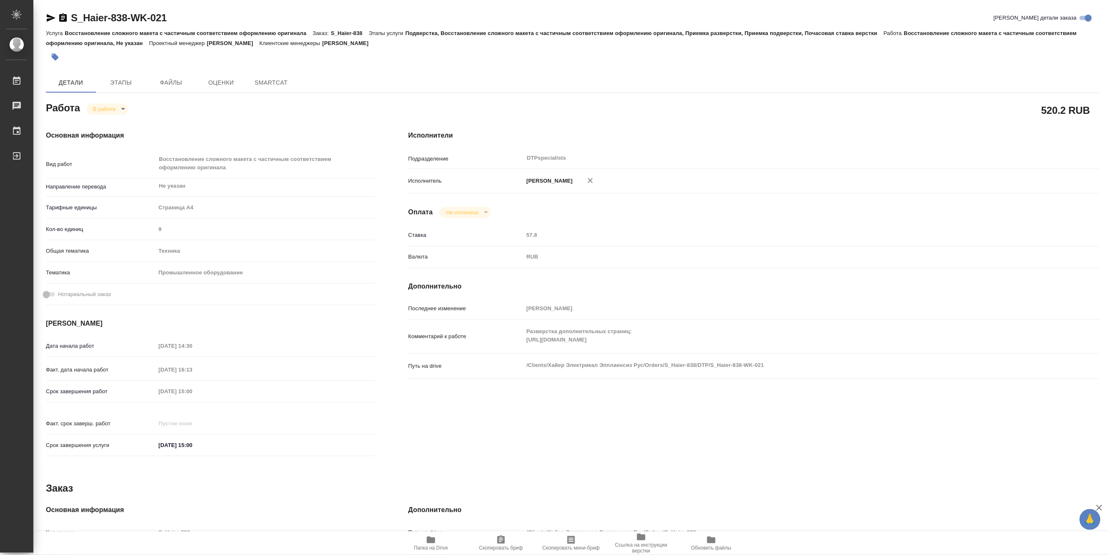
type textarea "x"
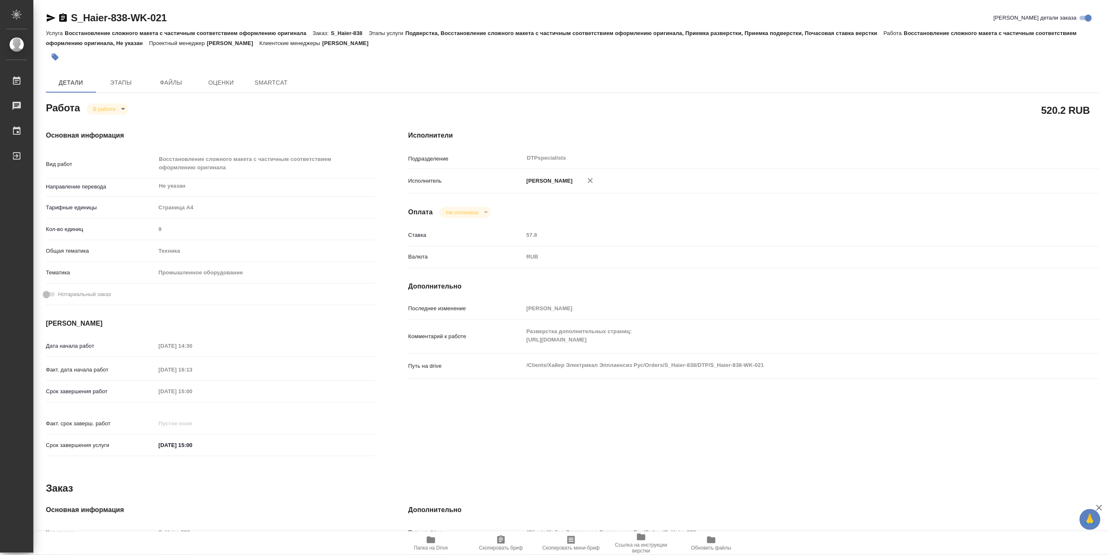
type textarea "x"
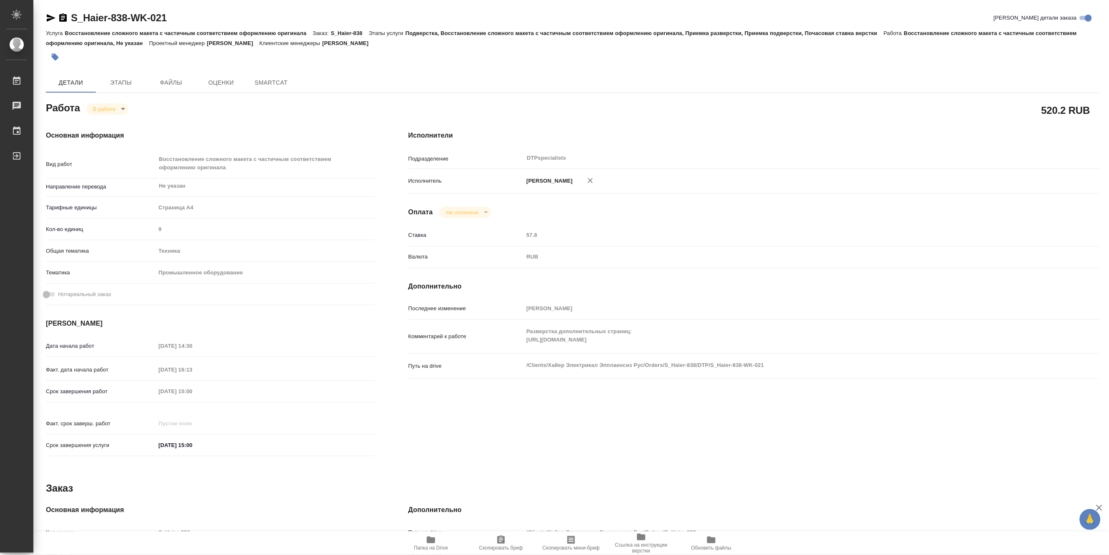
type textarea "x"
click at [435, 544] on icon "button" at bounding box center [431, 540] width 10 height 10
type textarea "x"
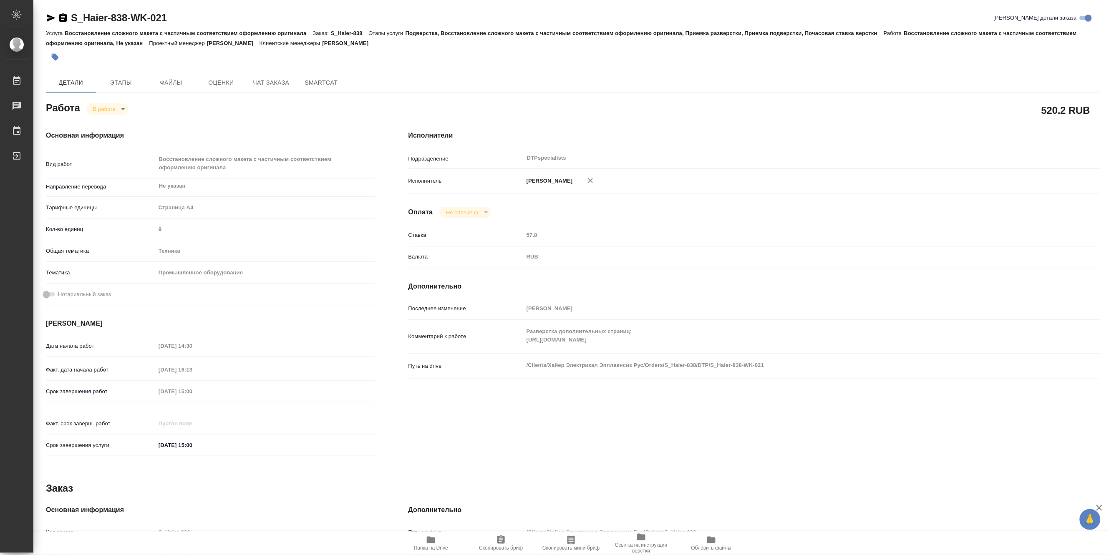
type textarea "x"
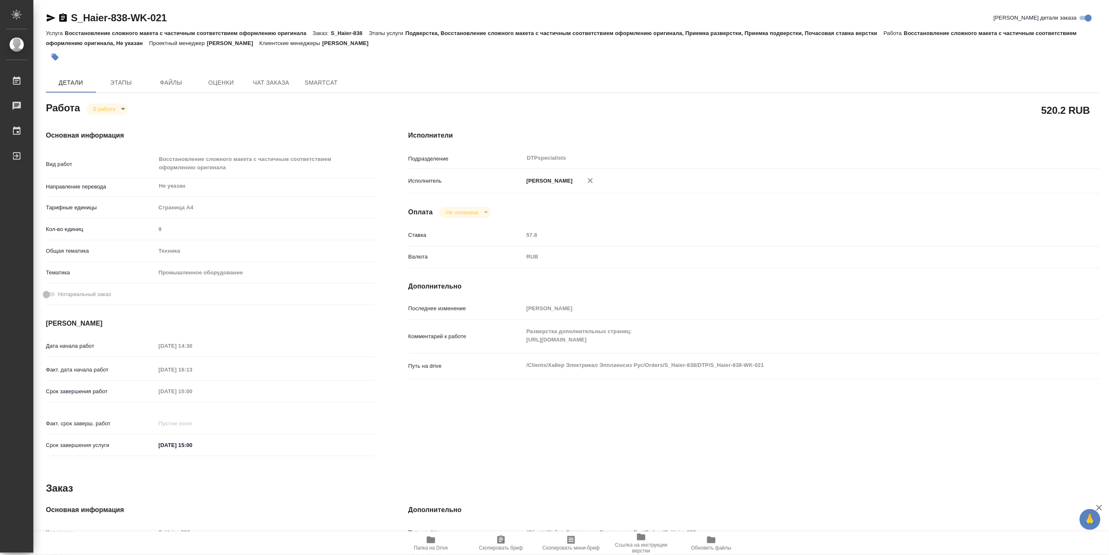
type textarea "x"
click at [101, 111] on body "🙏 .cls-1 fill:#fff; AWATERA Matveeva Maria Работы 0 Чаты График Выйти S_Haier-8…" at bounding box center [554, 277] width 1109 height 555
click at [98, 120] on button "Выполнен" at bounding box center [108, 122] width 30 height 9
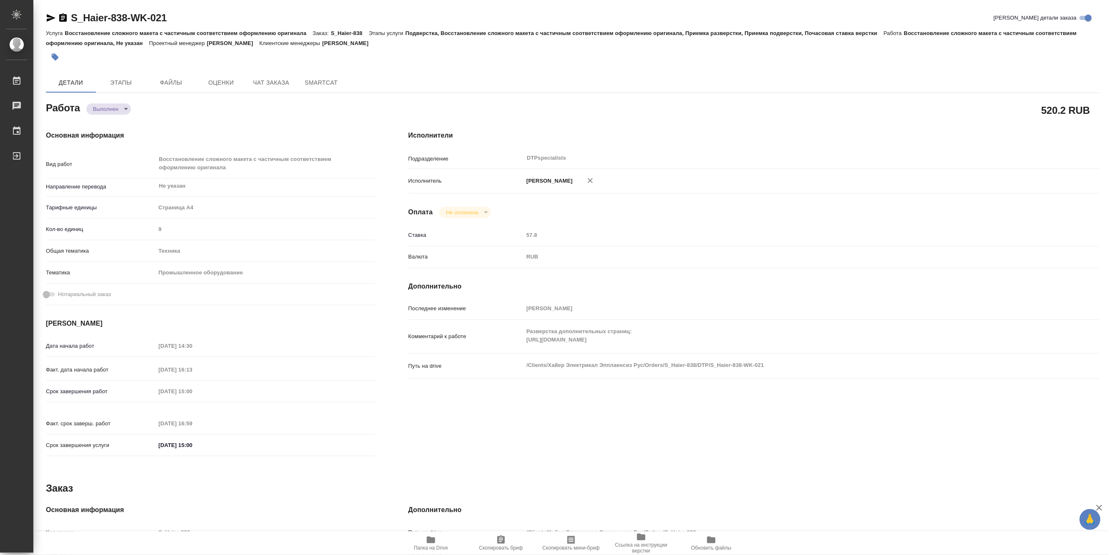
click at [424, 537] on span "Папка на Drive" at bounding box center [431, 543] width 60 height 16
type textarea "x"
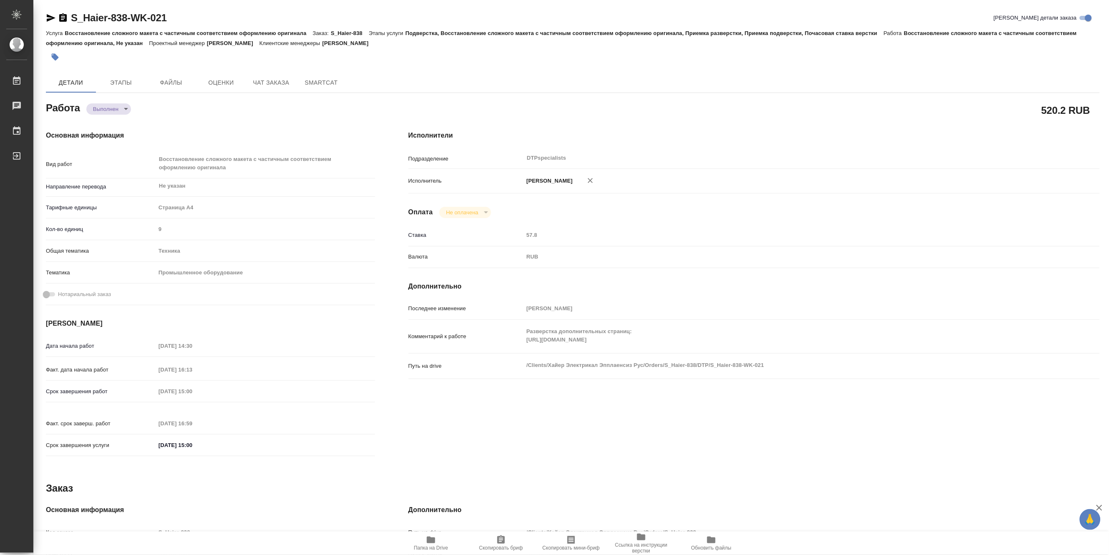
type textarea "x"
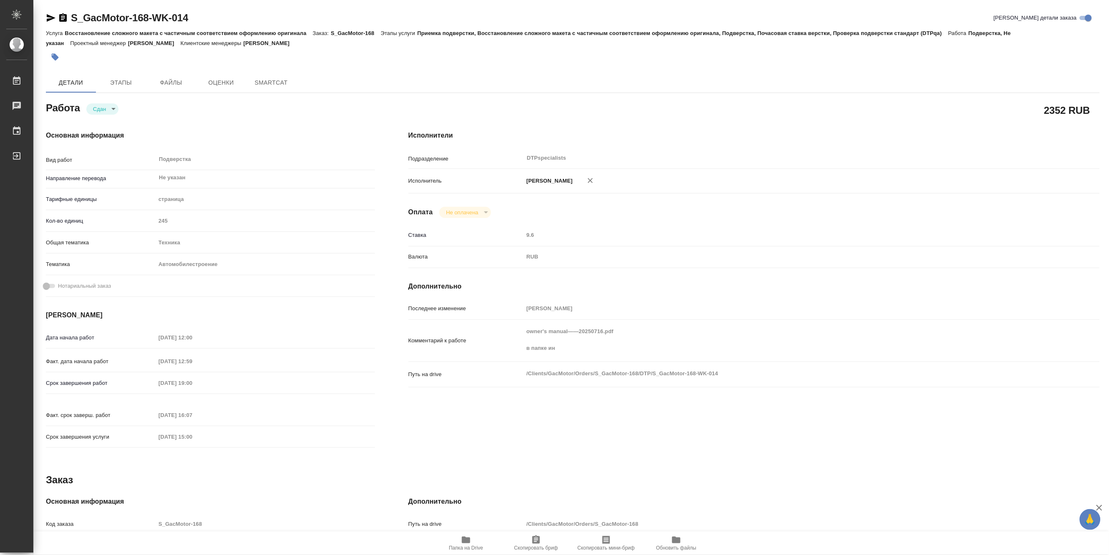
type textarea "x"
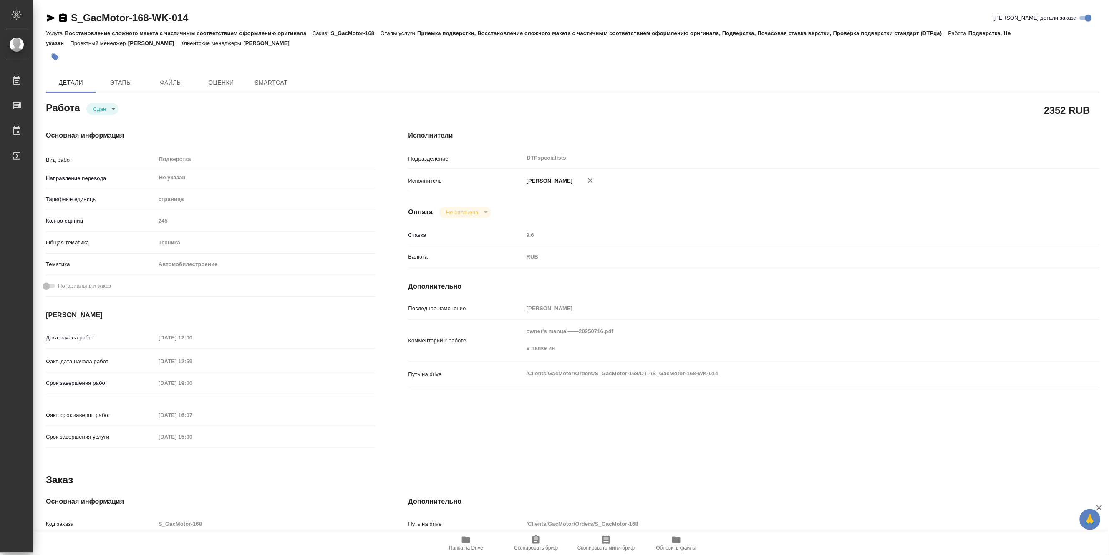
type textarea "x"
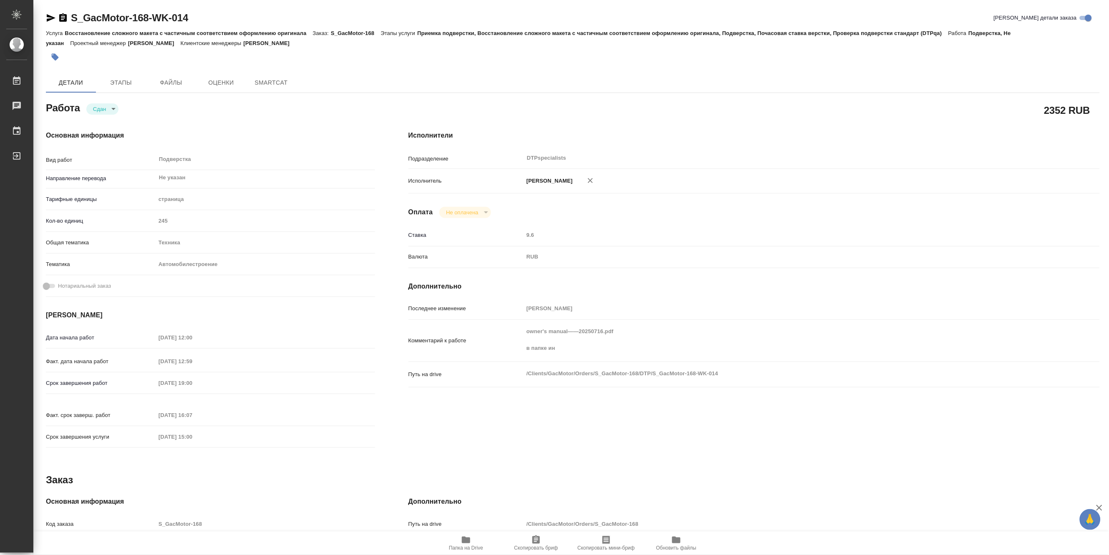
type textarea "x"
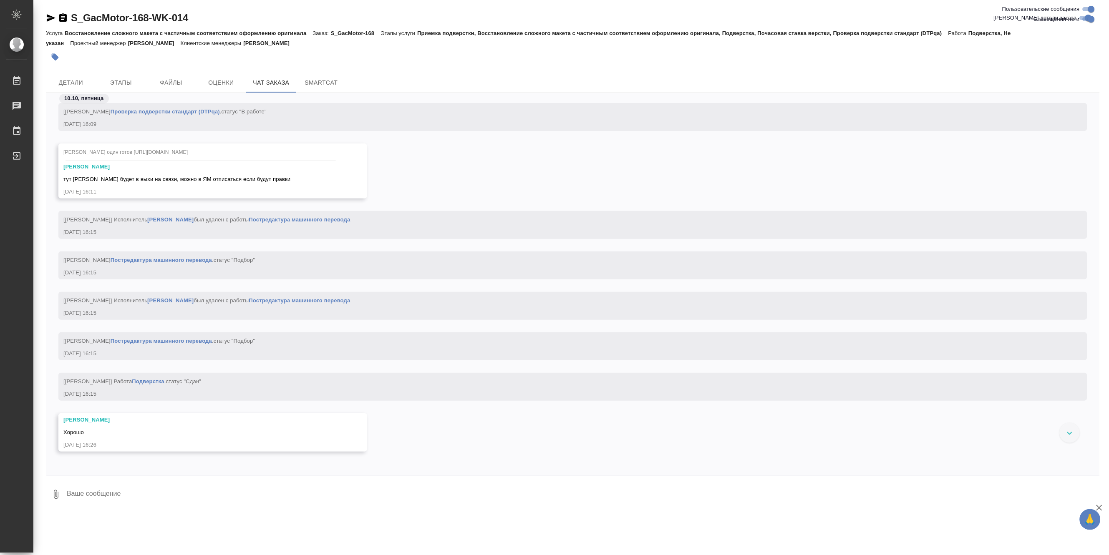
scroll to position [31196, 0]
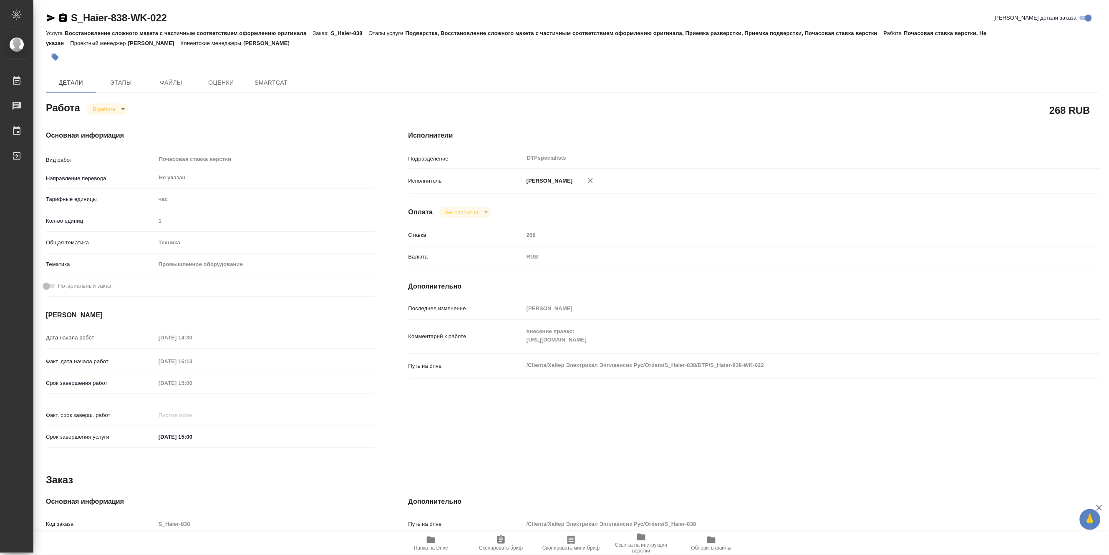
type textarea "x"
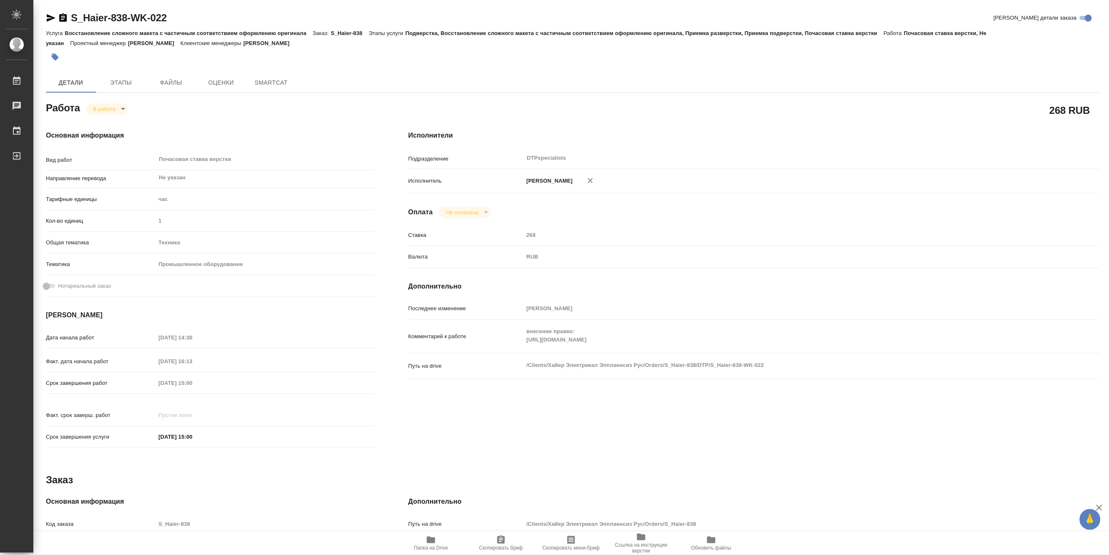
type textarea "x"
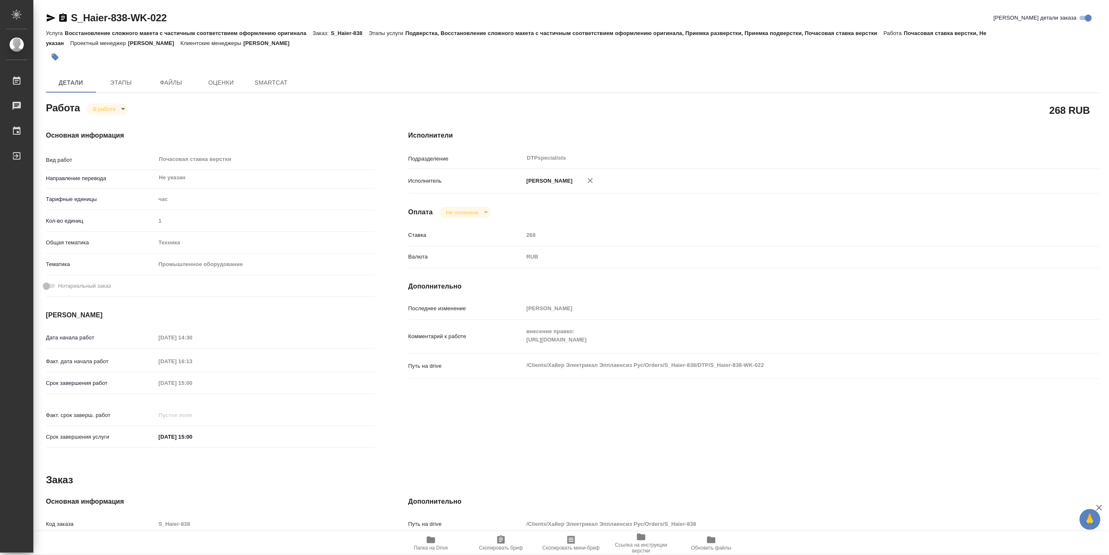
type textarea "x"
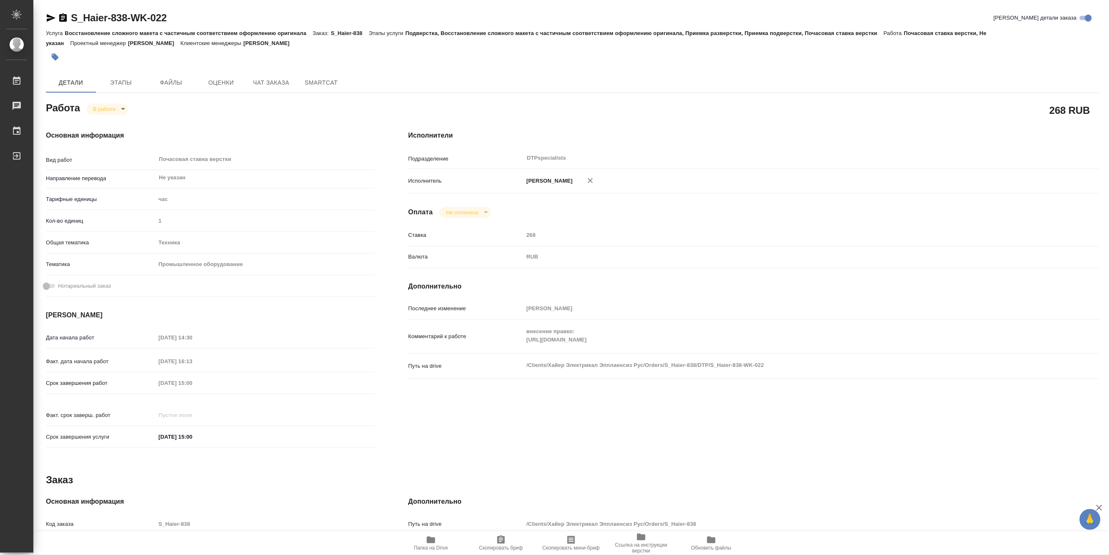
type textarea "x"
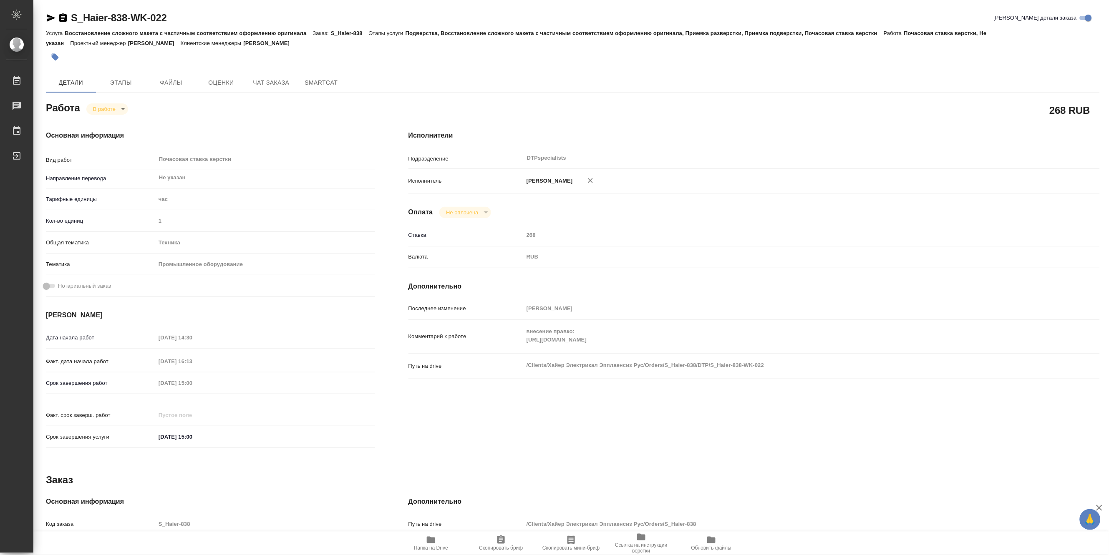
type textarea "x"
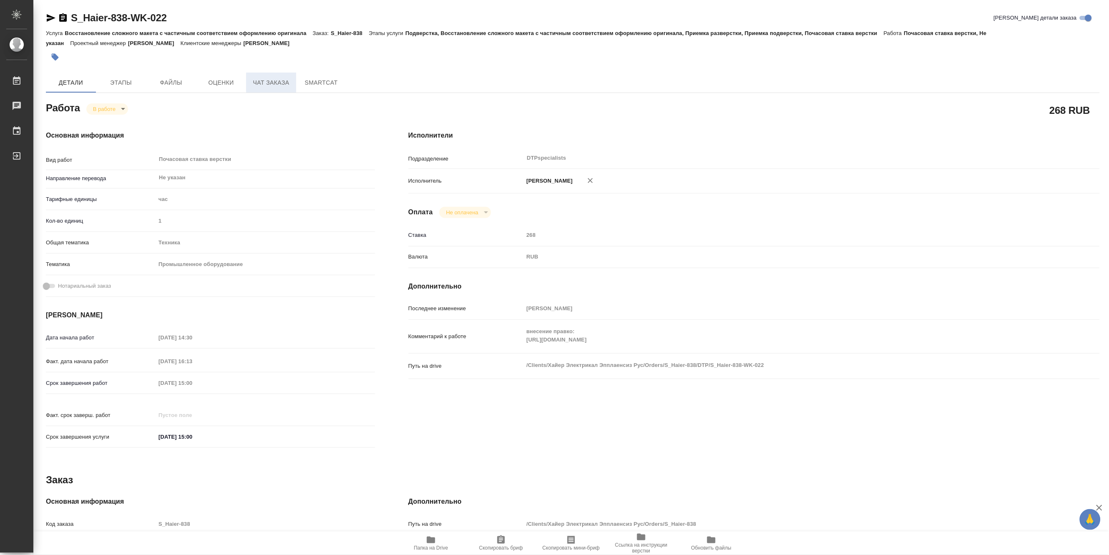
click at [262, 81] on span "Чат заказа" at bounding box center [271, 83] width 40 height 10
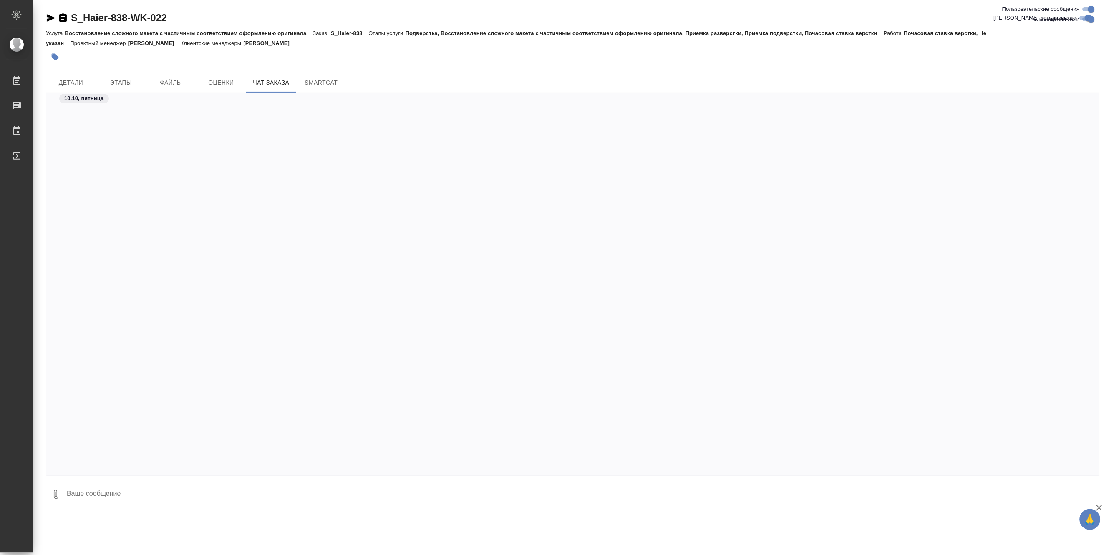
scroll to position [17006, 0]
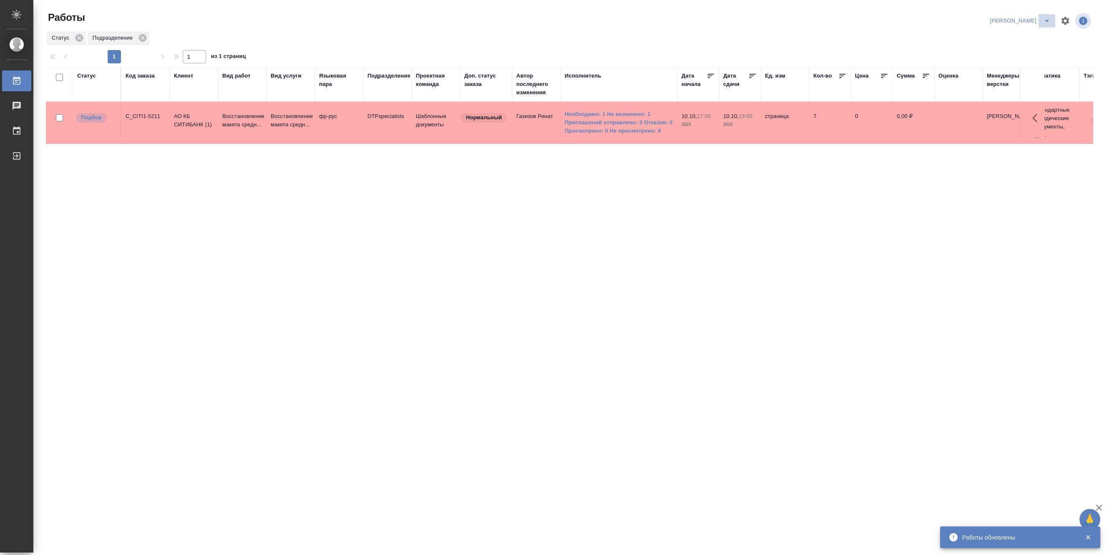
click at [1045, 17] on icon "split button" at bounding box center [1047, 21] width 10 height 10
click at [1025, 35] on li "[PERSON_NAME] работе" at bounding box center [1016, 37] width 80 height 13
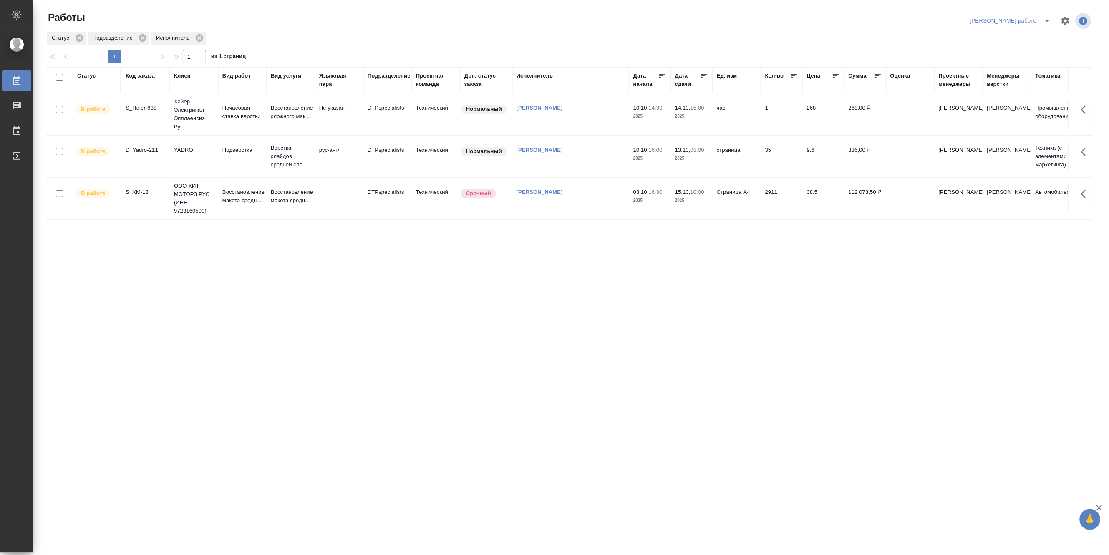
click at [248, 161] on td "Подверстка" at bounding box center [242, 156] width 48 height 29
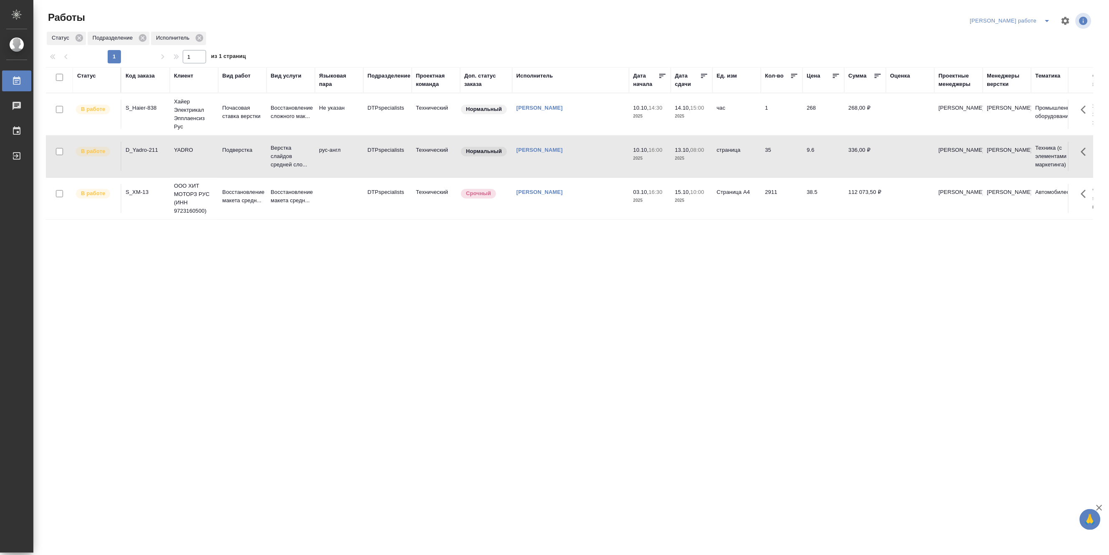
click at [248, 161] on td "Подверстка" at bounding box center [242, 156] width 48 height 29
click at [294, 152] on p "Верстка слайдов средней сло..." at bounding box center [291, 156] width 40 height 25
click at [134, 75] on div "Код заказа" at bounding box center [140, 76] width 29 height 8
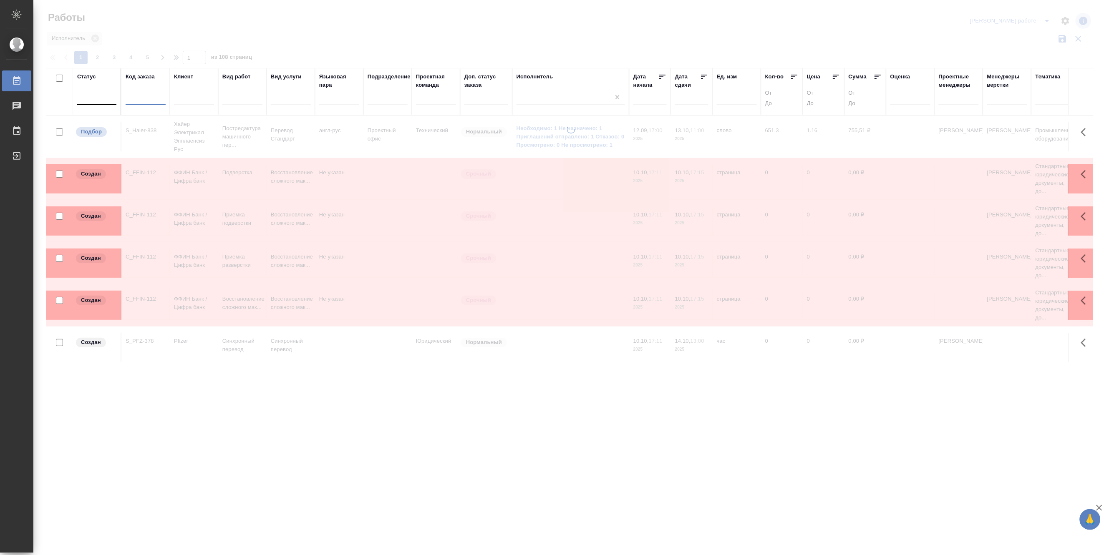
click at [134, 101] on input "text" at bounding box center [146, 100] width 40 height 10
paste input "S_SNF-6925"
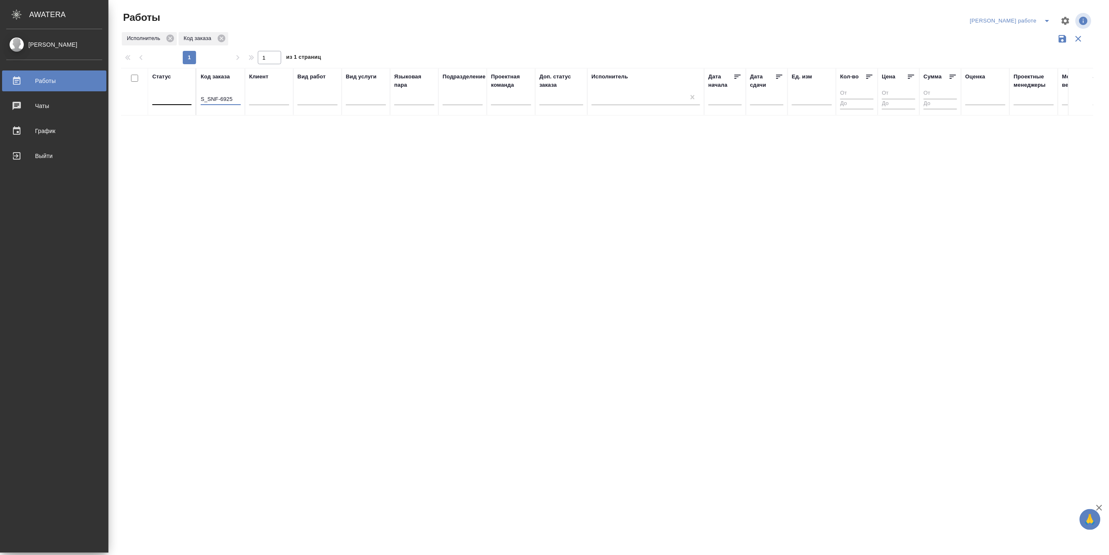
type input "S_SNF-6925"
click at [18, 80] on div "Работы" at bounding box center [54, 81] width 96 height 13
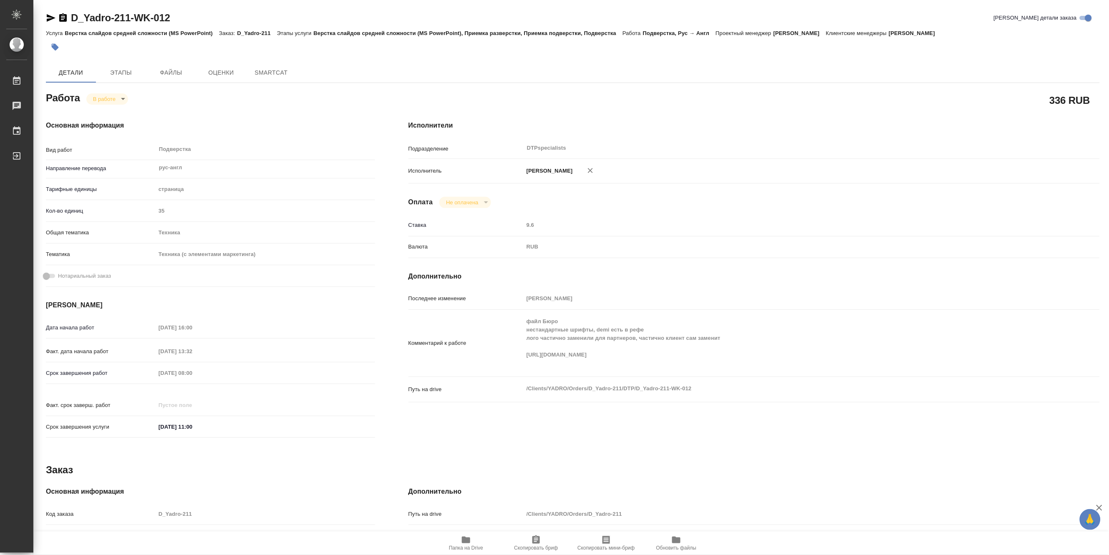
type textarea "x"
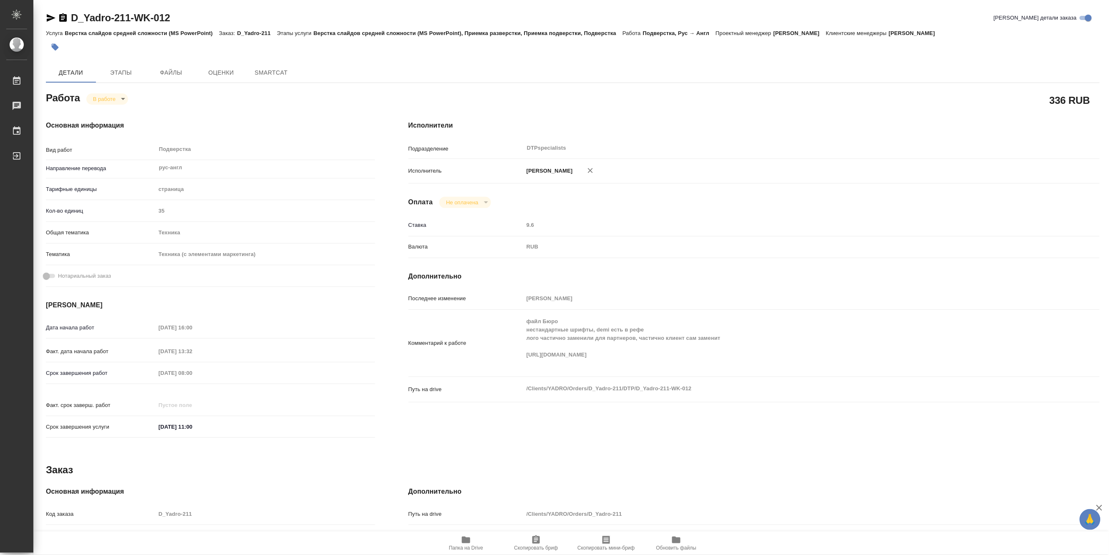
type textarea "x"
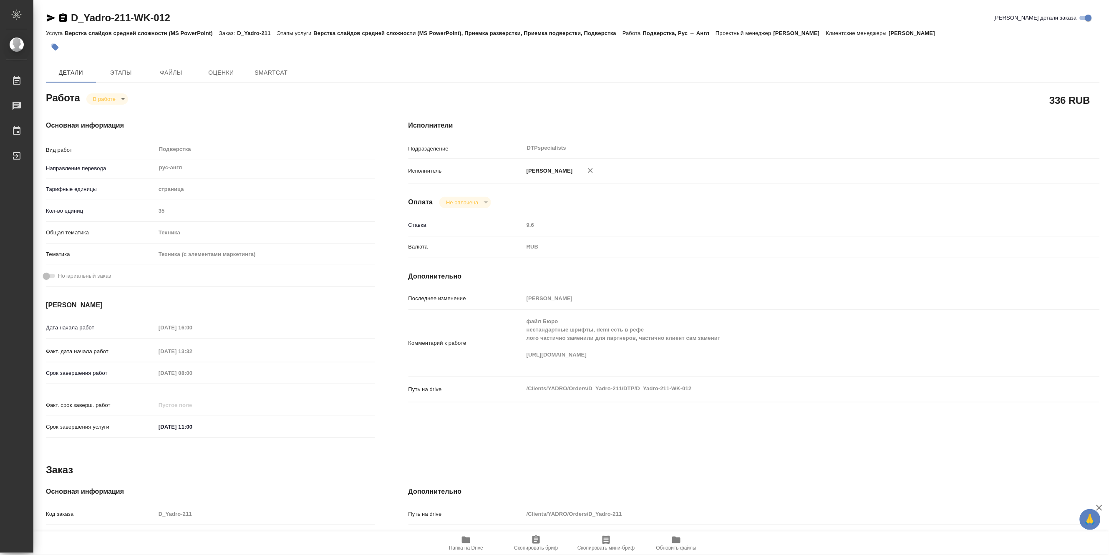
type textarea "x"
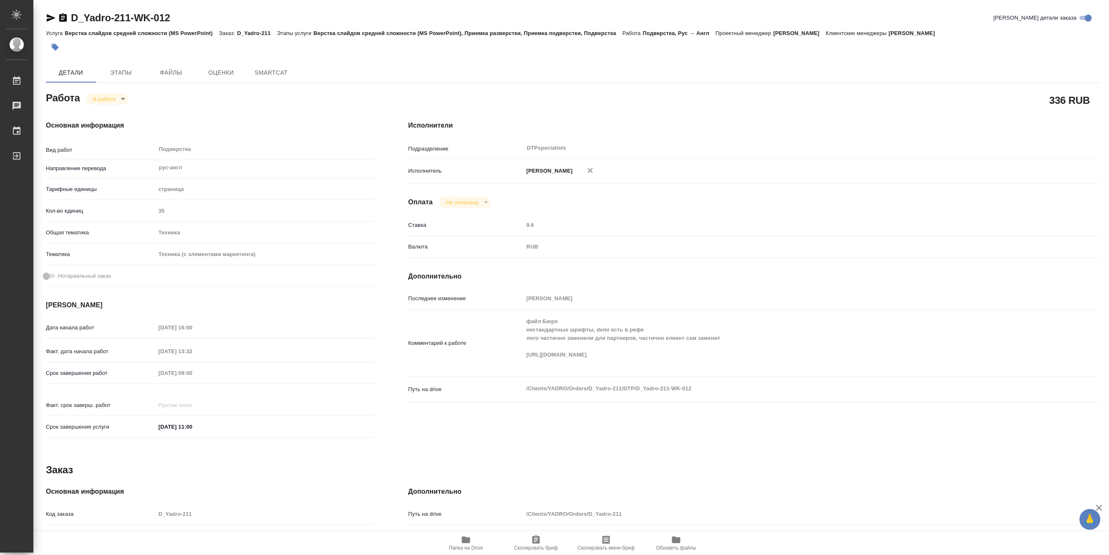
type textarea "x"
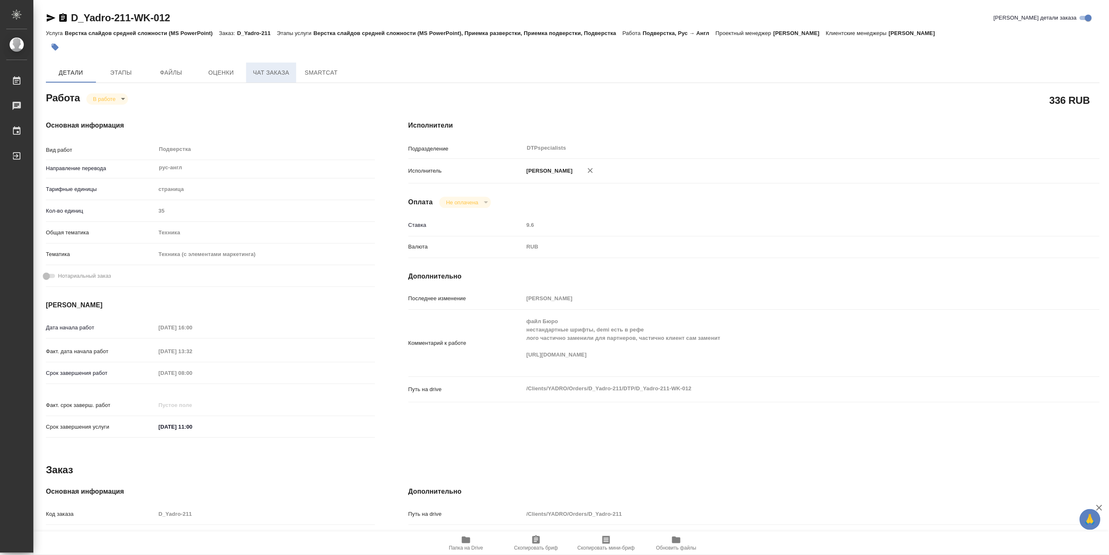
click at [264, 77] on span "Чат заказа" at bounding box center [271, 73] width 40 height 10
type textarea "x"
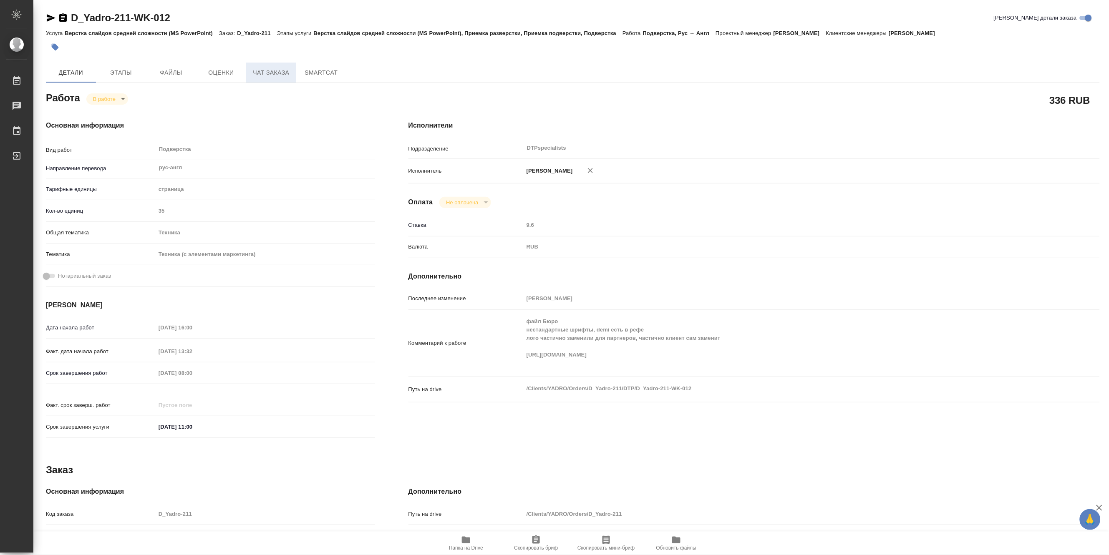
type textarea "x"
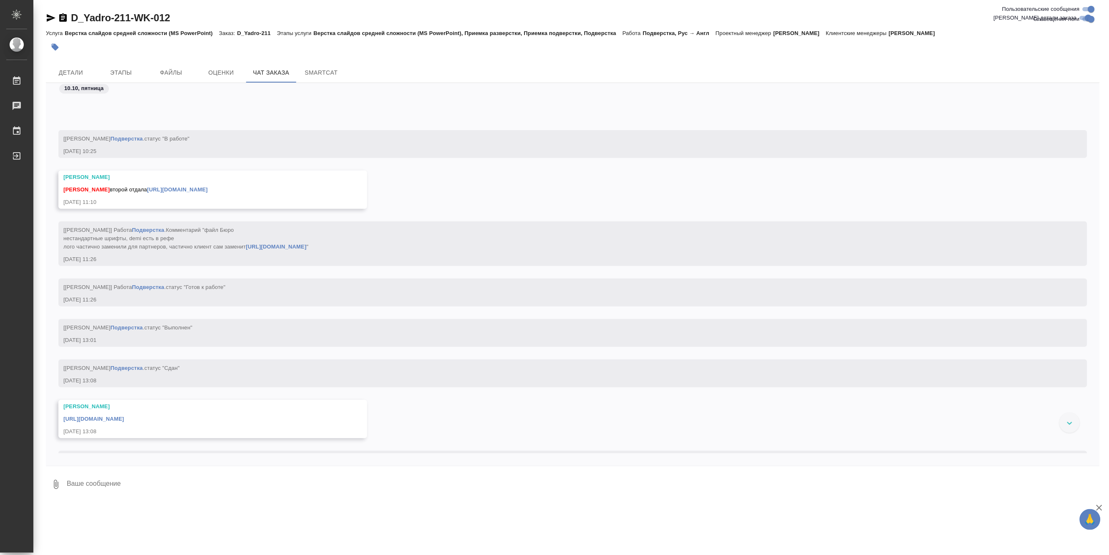
scroll to position [4473, 0]
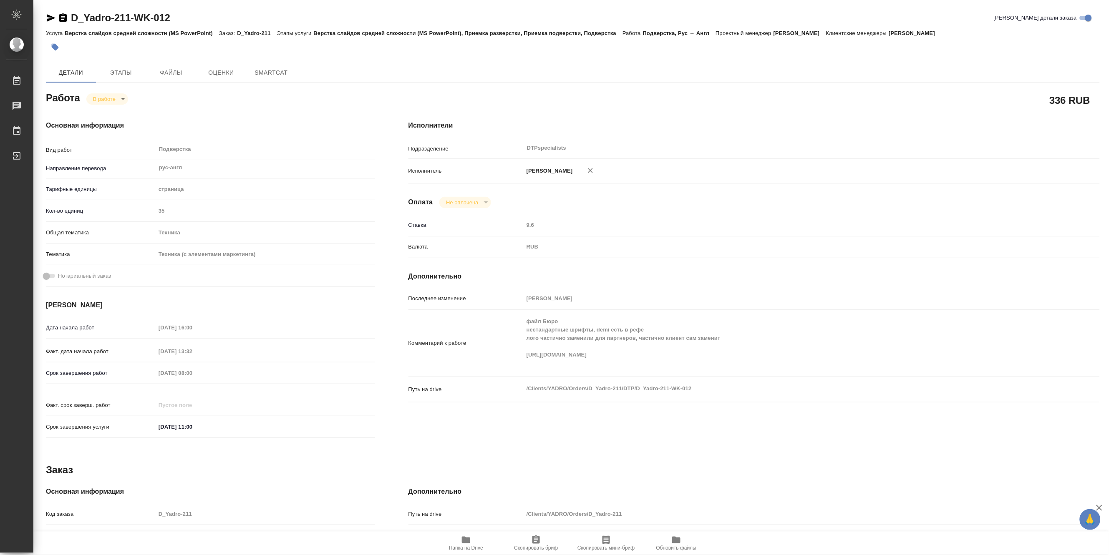
type textarea "x"
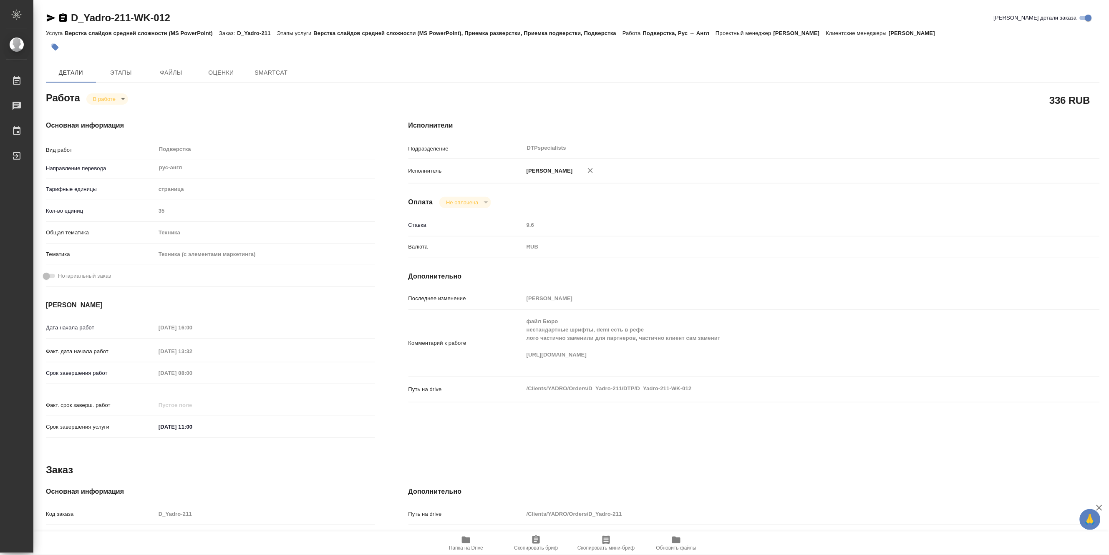
type textarea "x"
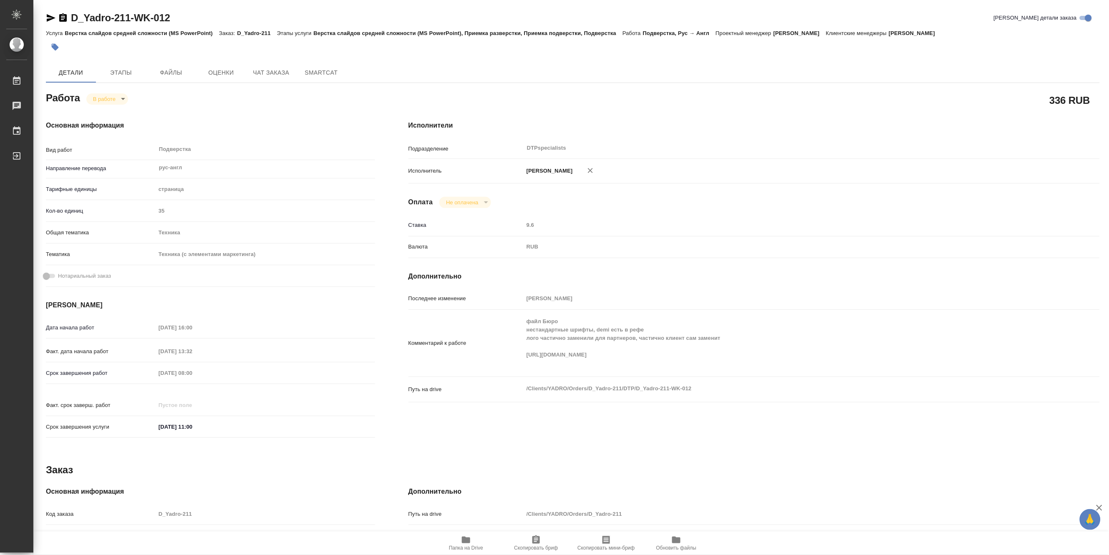
type textarea "x"
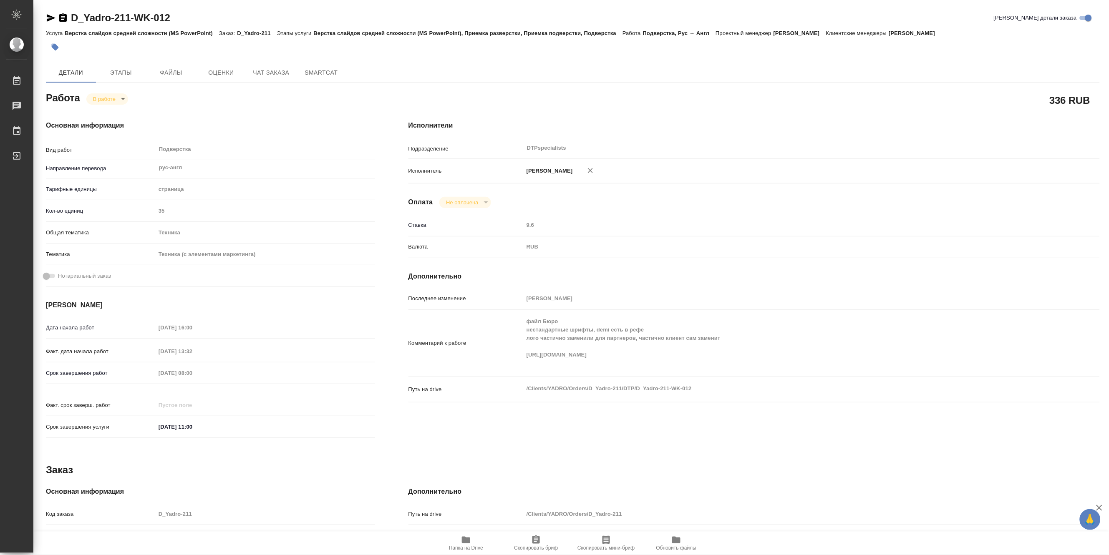
click at [518, 362] on div "Комментарий к работе файл Бюро нестандартные шрифты, demi есть в рефе лого част…" at bounding box center [753, 343] width 691 height 60
type textarea "x"
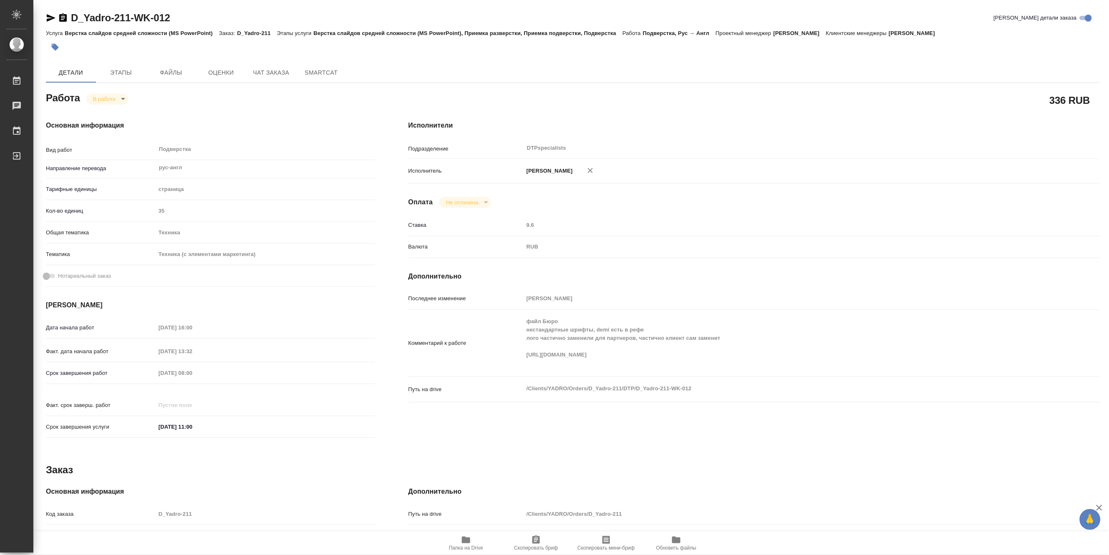
type textarea "x"
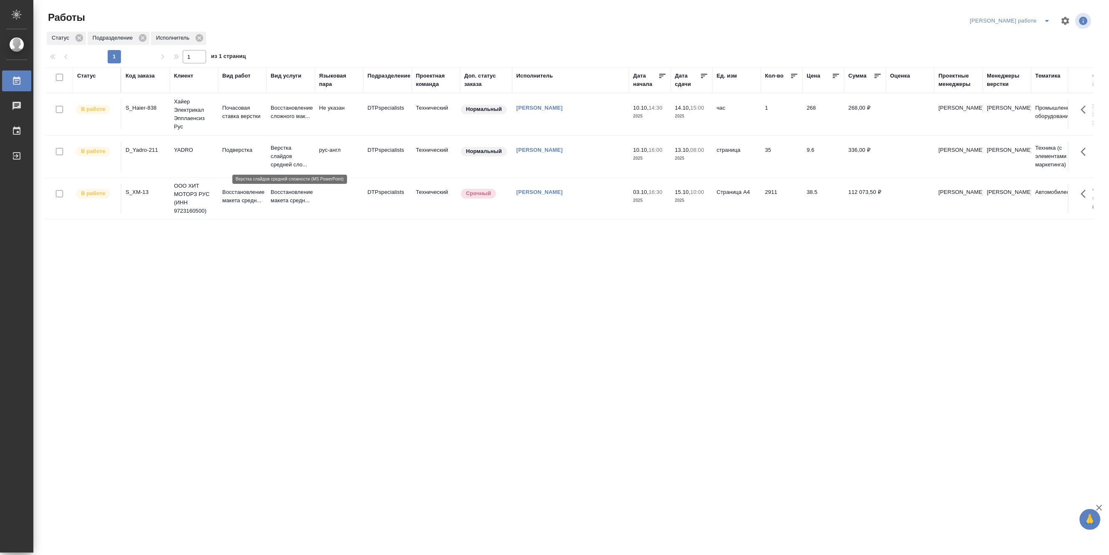
click at [280, 153] on p "Верстка слайдов средней сло..." at bounding box center [291, 156] width 40 height 25
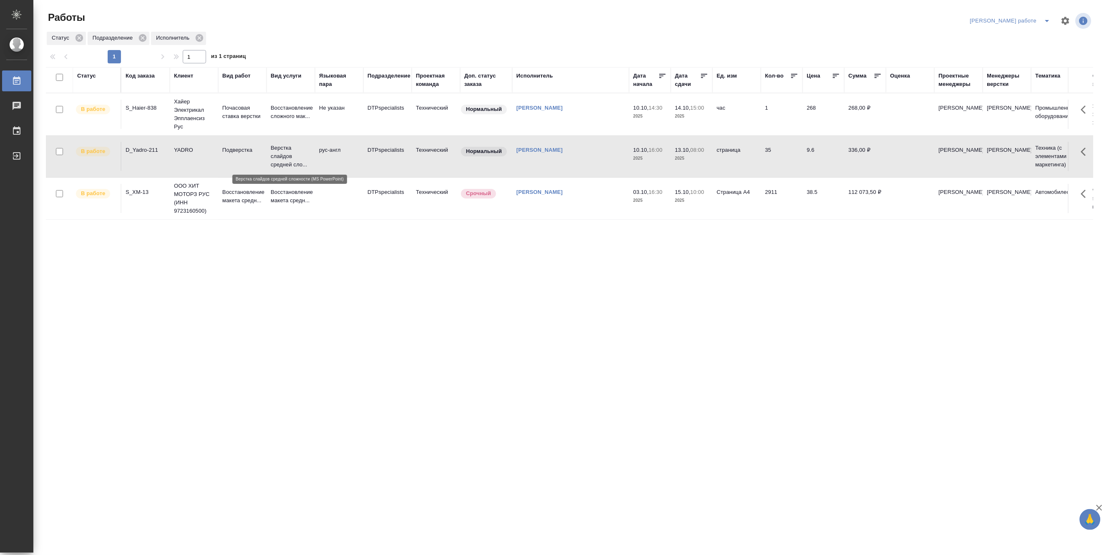
click at [280, 153] on p "Верстка слайдов средней сло..." at bounding box center [291, 156] width 40 height 25
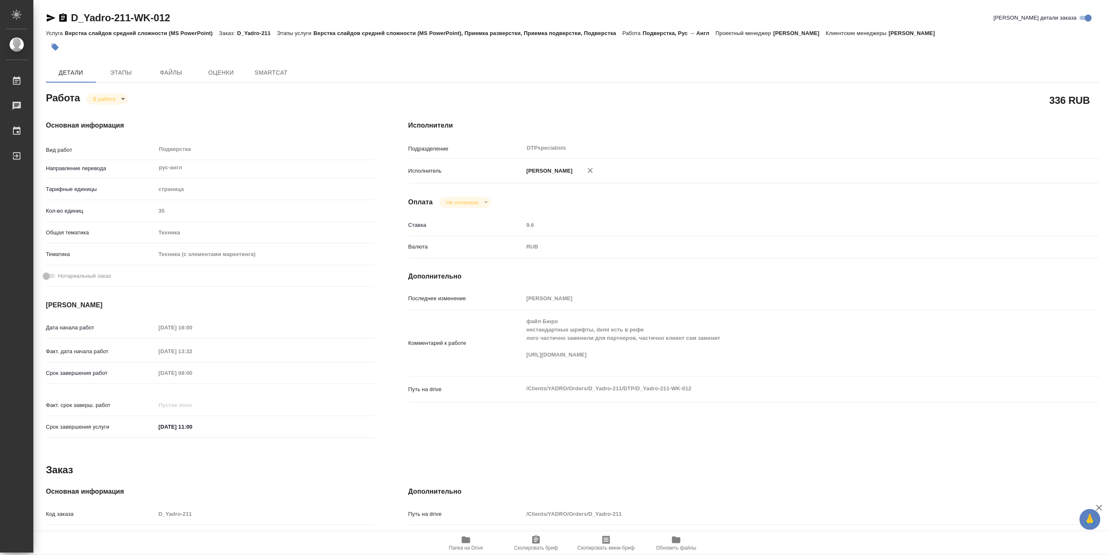
type textarea "x"
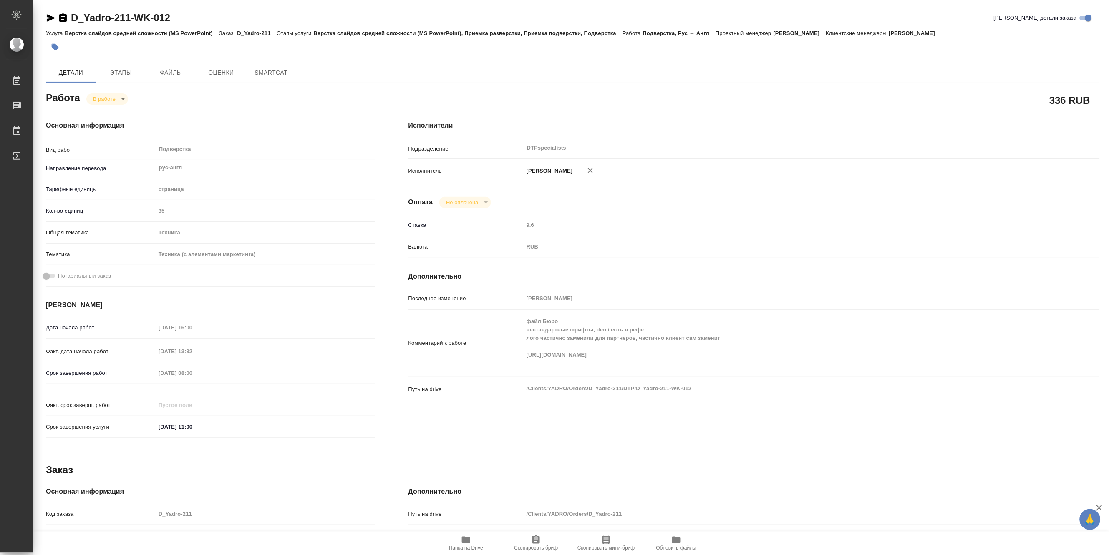
type textarea "x"
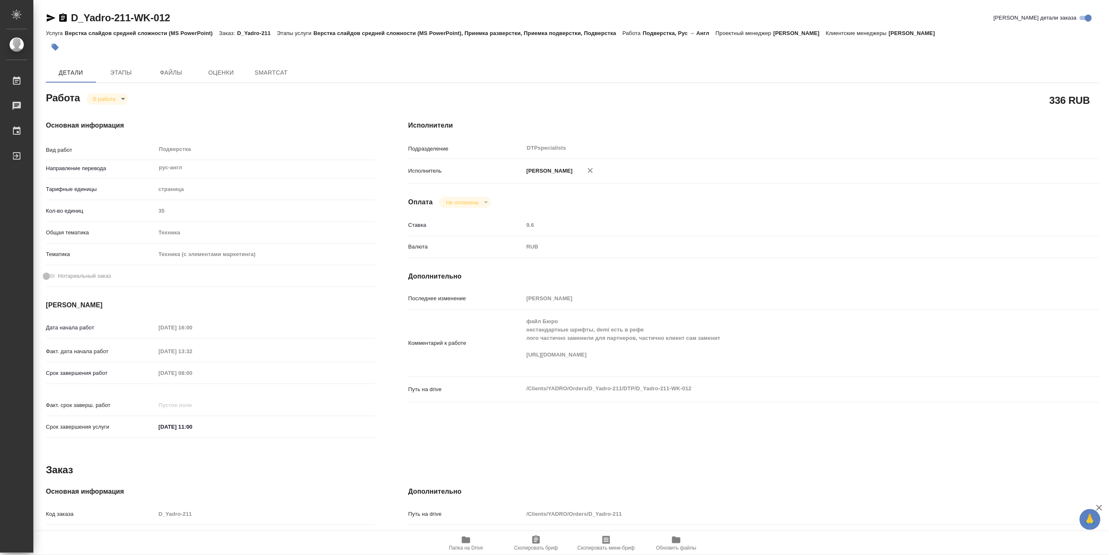
type textarea "x"
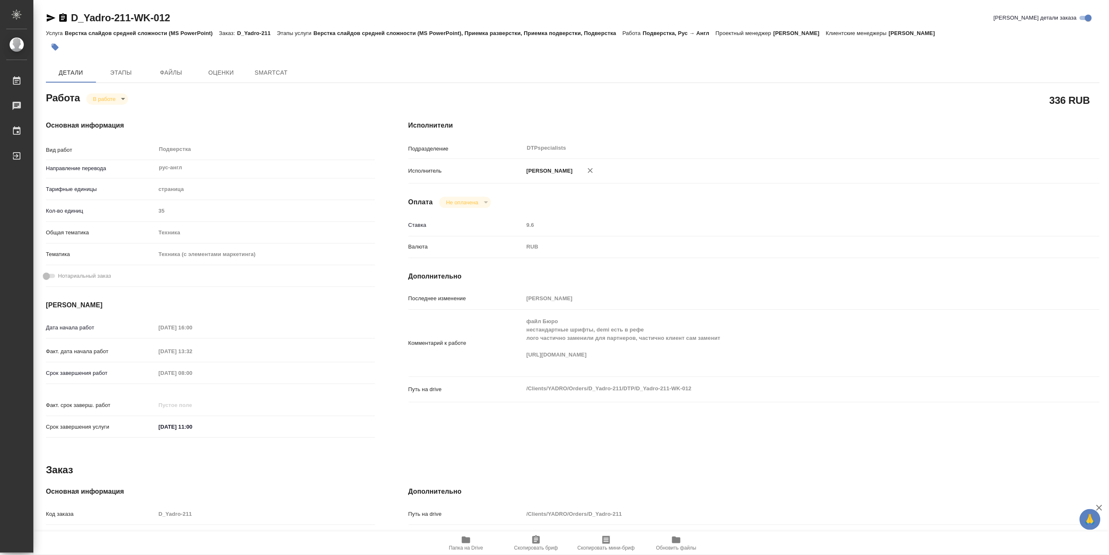
type textarea "x"
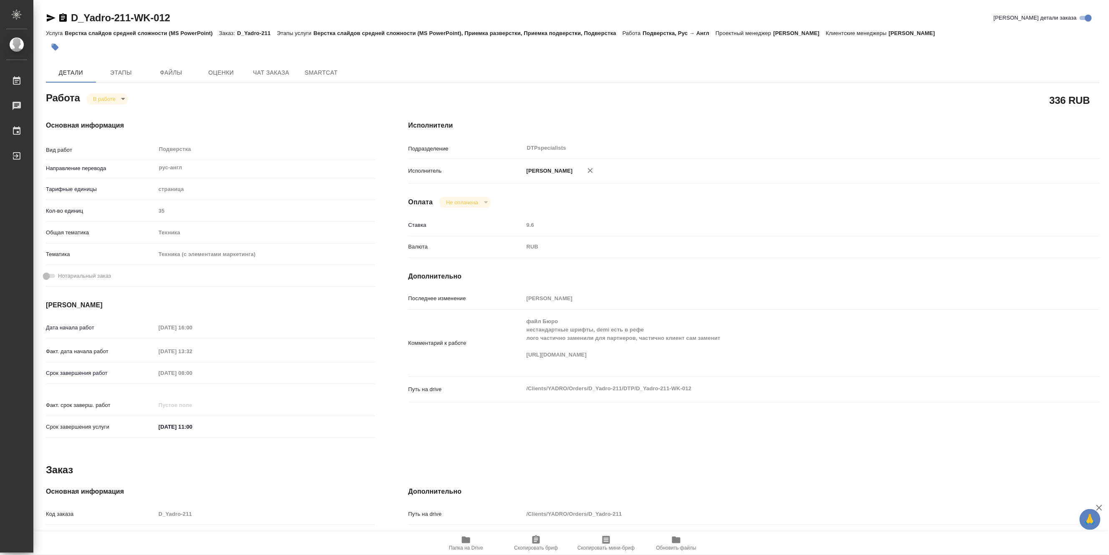
click at [466, 551] on span "Папка на Drive" at bounding box center [466, 548] width 34 height 6
type textarea "x"
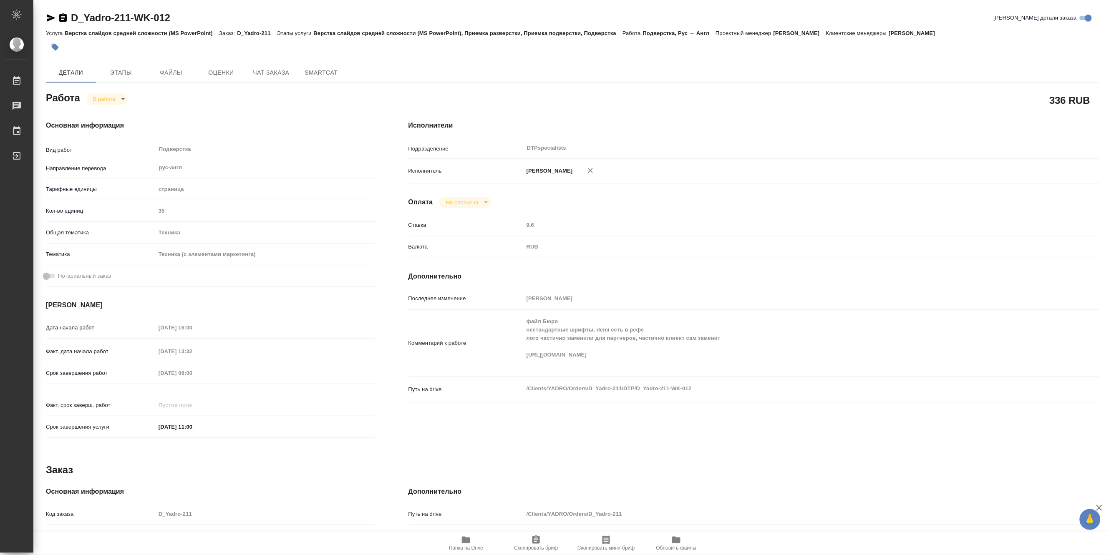
type textarea "x"
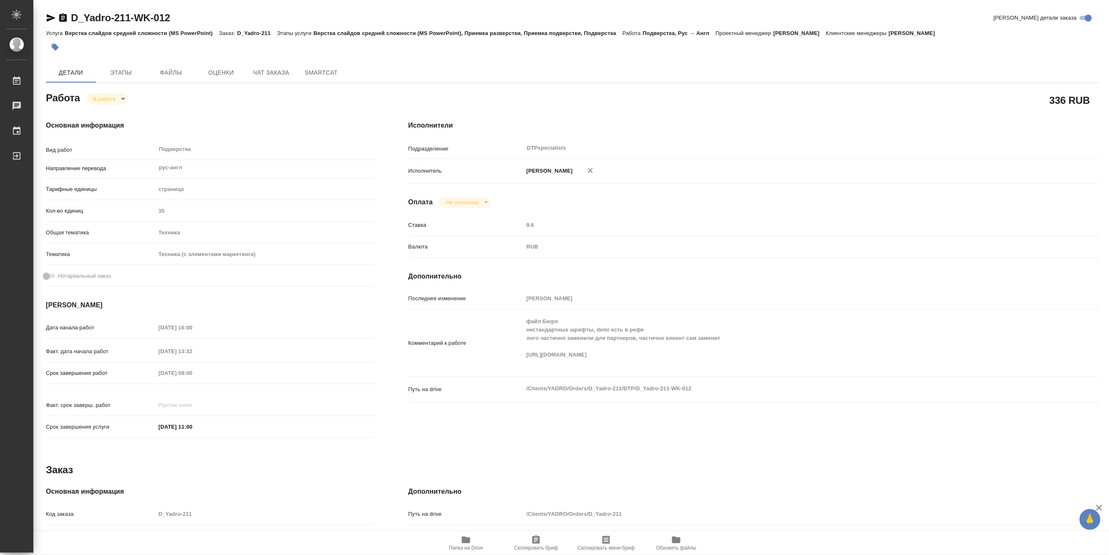
type textarea "x"
